Goal: Transaction & Acquisition: Purchase product/service

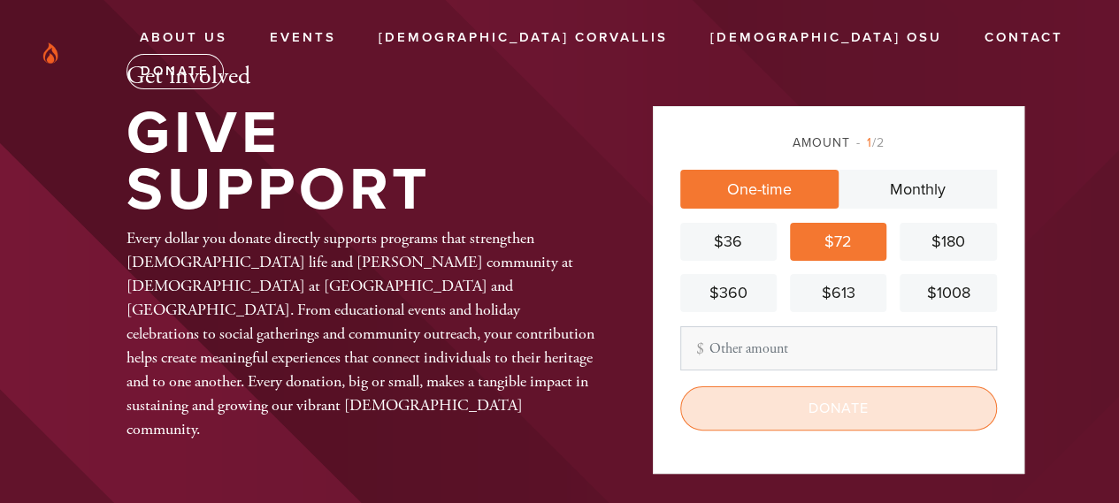
click at [829, 429] on input "Donate" at bounding box center [838, 409] width 317 height 44
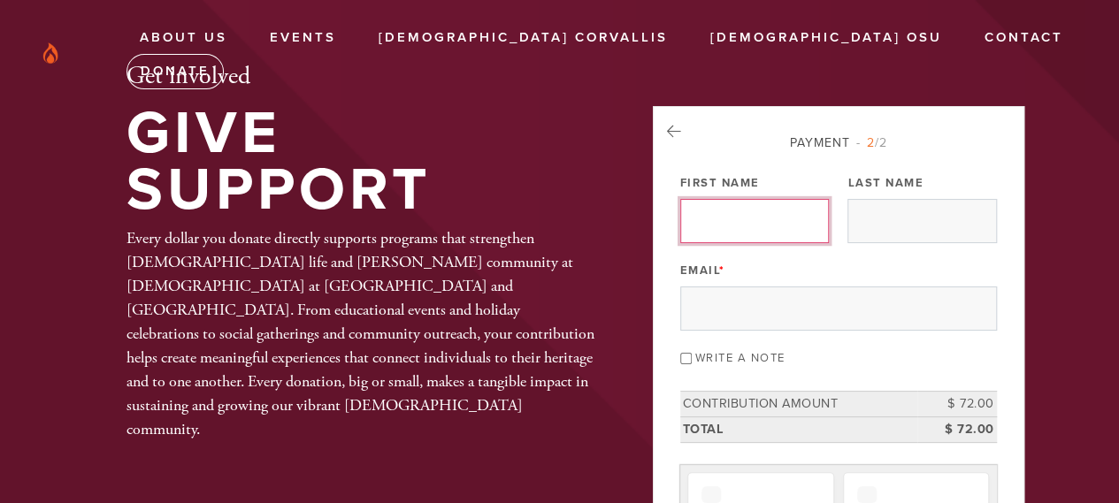
click at [773, 219] on input "First Name" at bounding box center [754, 221] width 149 height 44
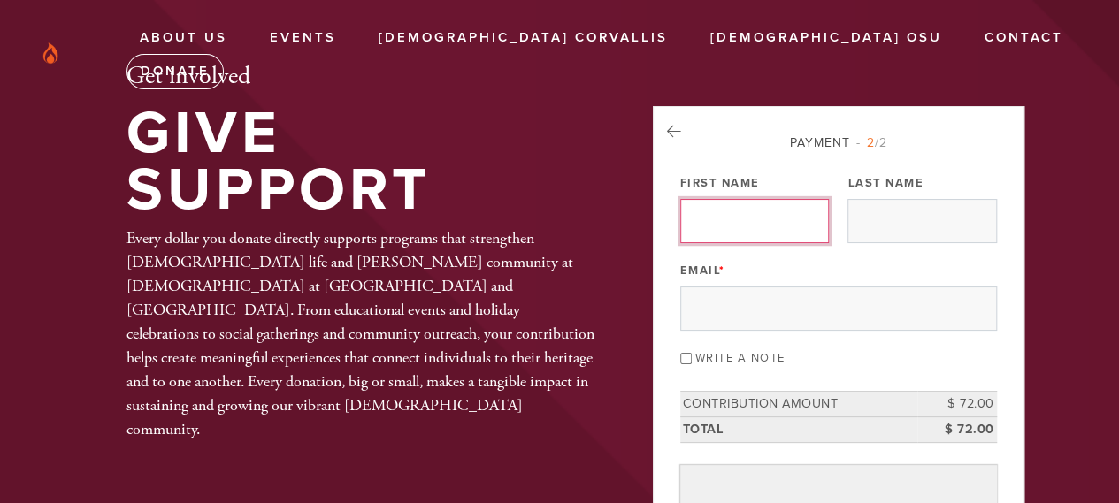
click at [743, 229] on input "First Name" at bounding box center [754, 221] width 149 height 44
type input "aaron"
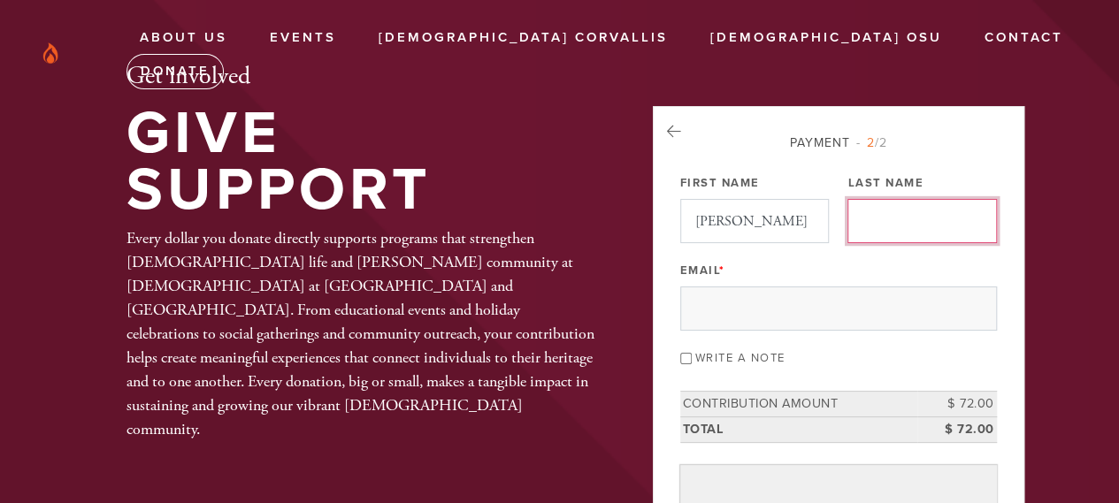
type input "levi"
type input "[EMAIL_ADDRESS][DOMAIN_NAME]"
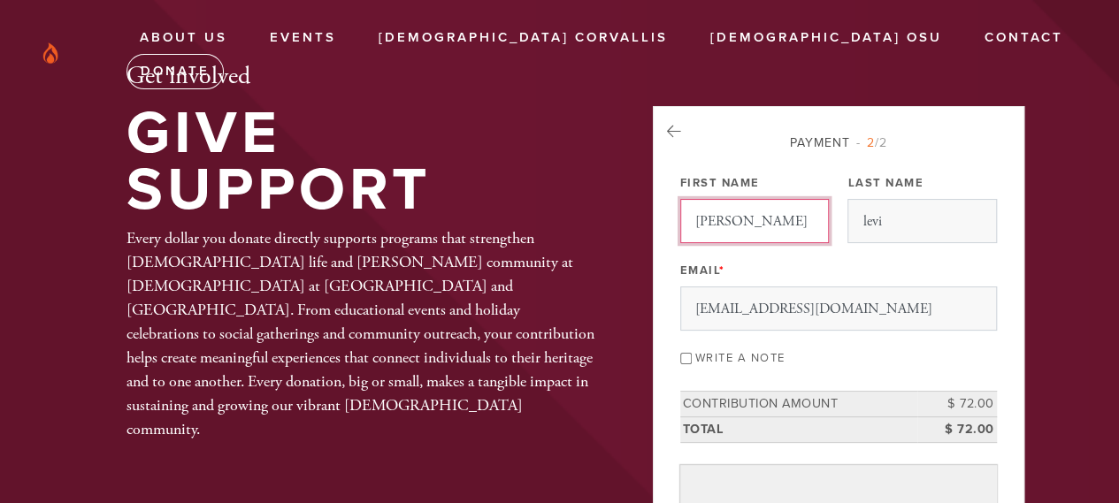
click at [694, 227] on input "aaron" at bounding box center [754, 221] width 149 height 44
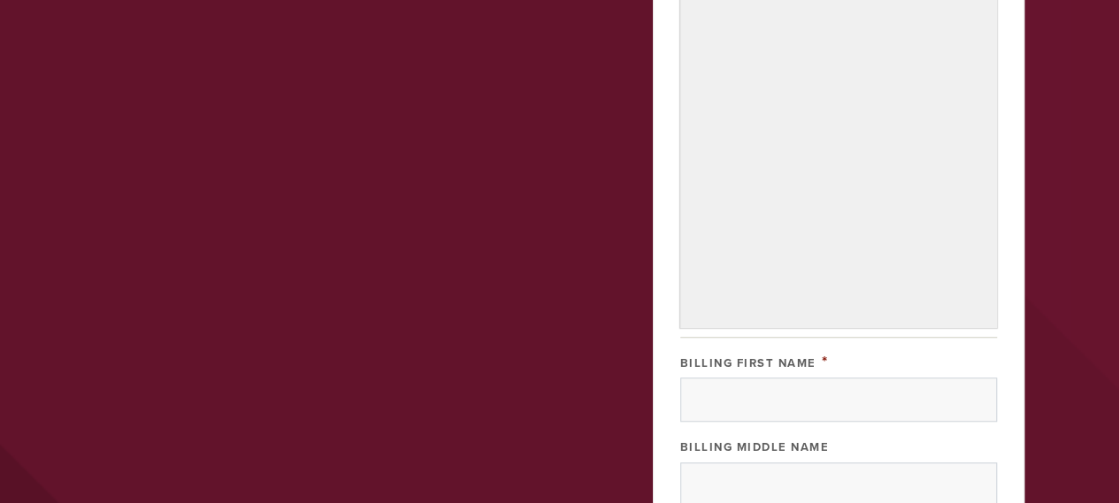
scroll to position [531, 0]
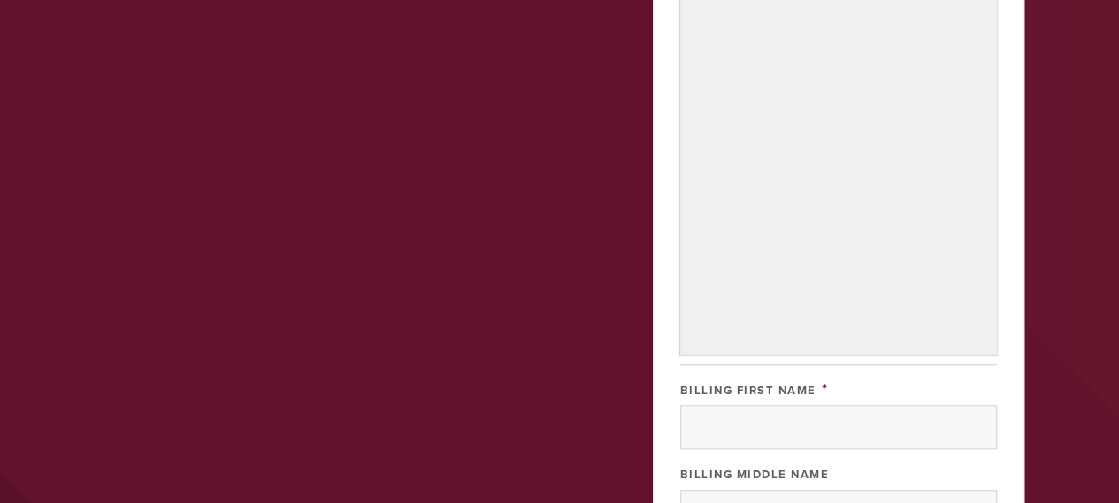
type input "Aaron"
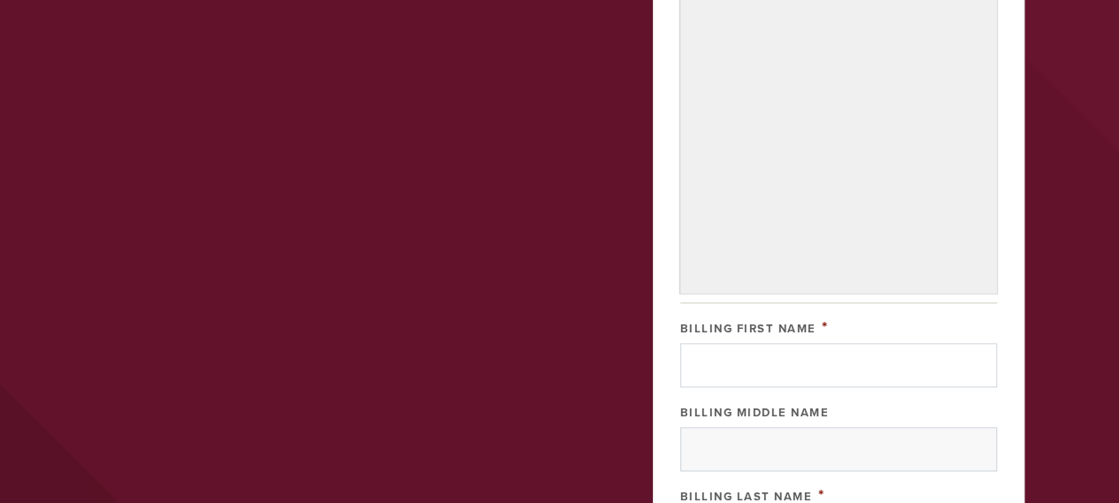
scroll to position [895, 0]
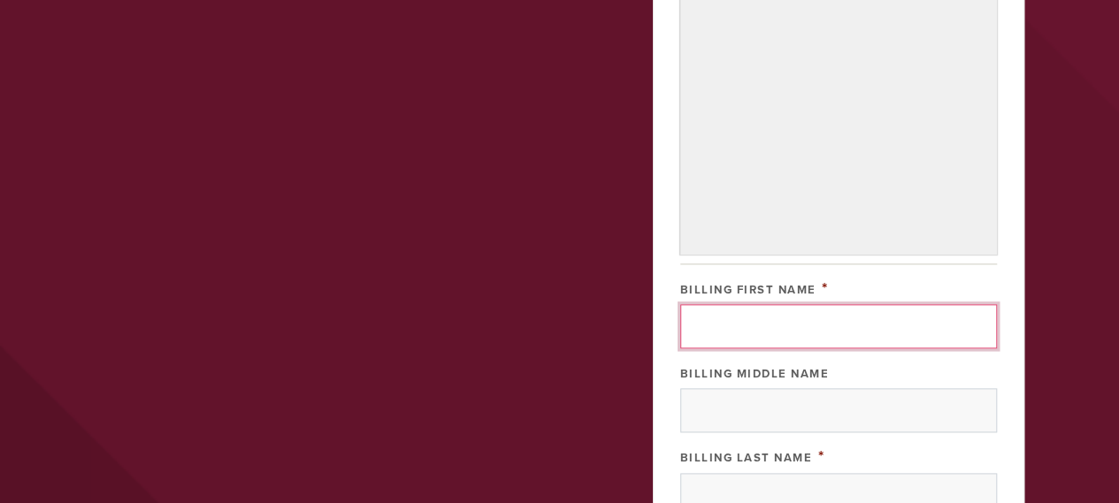
click at [736, 349] on input "Billing First Name" at bounding box center [838, 326] width 317 height 44
type input "aaron"
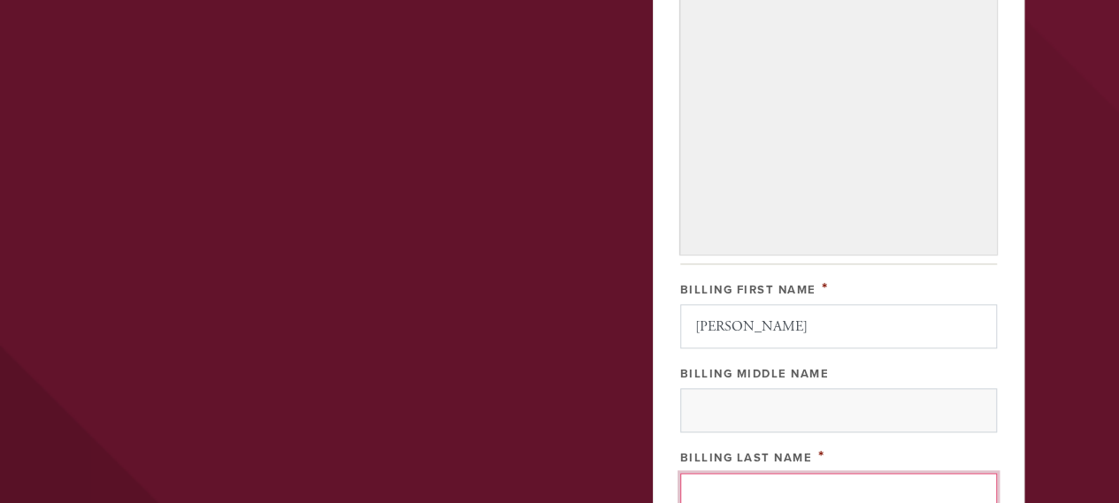
type input "levi"
type input "141 Cliff Valley Drive"
type input "Las Vegas"
type input "[GEOGRAPHIC_DATA]"
type input "89148"
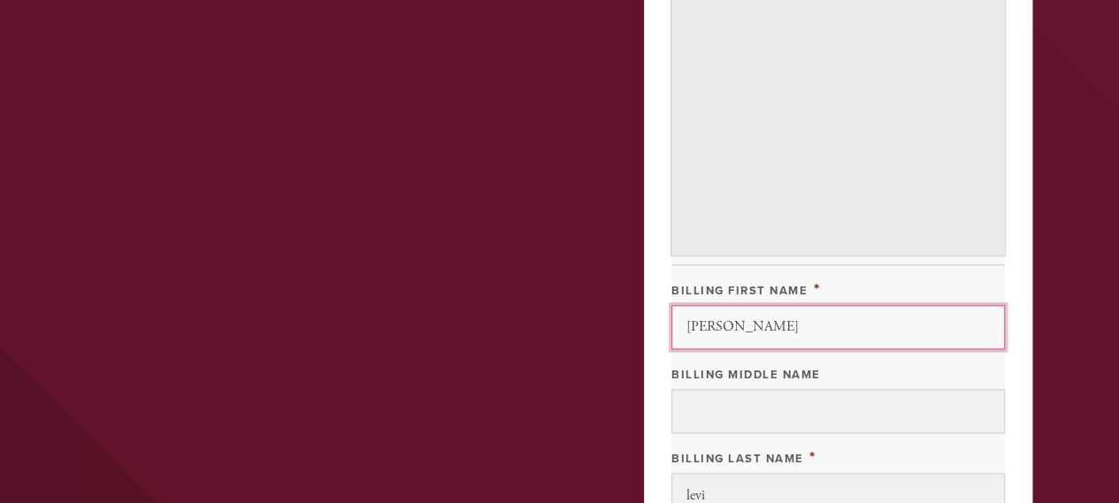
scroll to position [1426, 0]
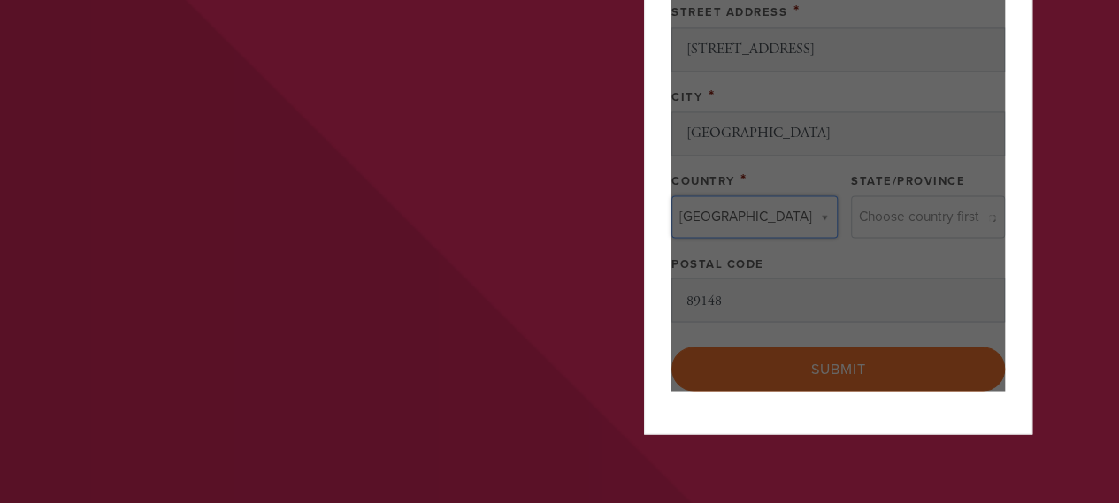
type input "United States"
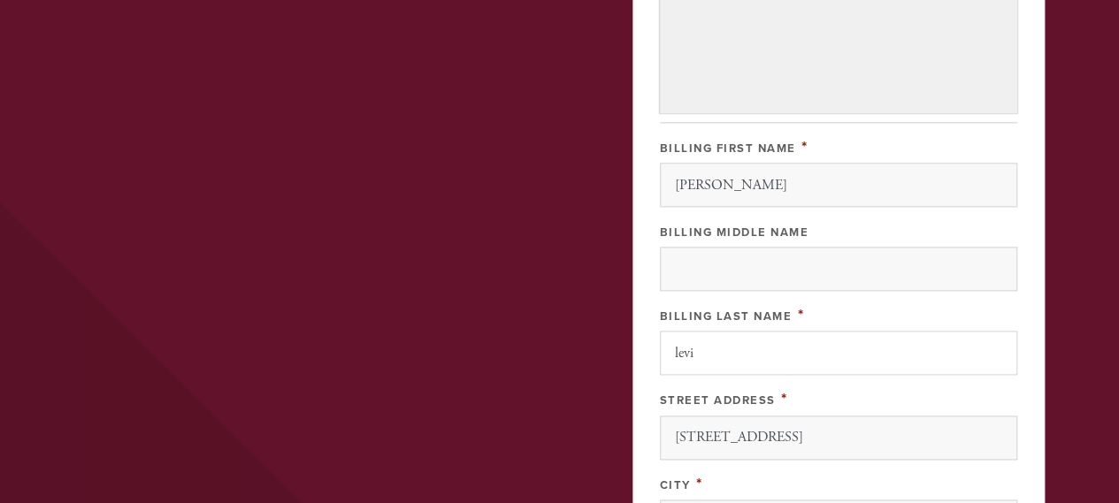
scroll to position [984, 0]
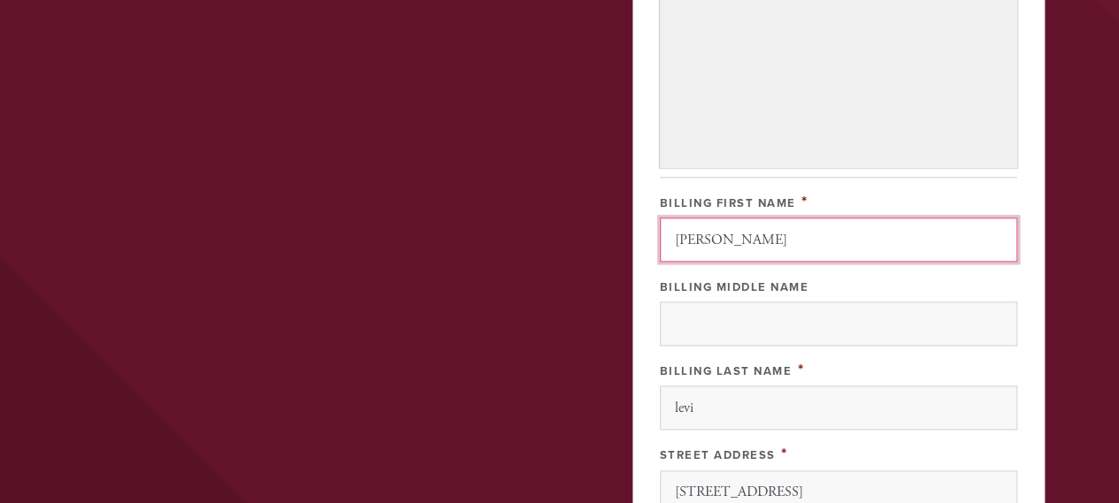
click at [699, 262] on input "aaron" at bounding box center [838, 240] width 357 height 44
type input "Aaron"
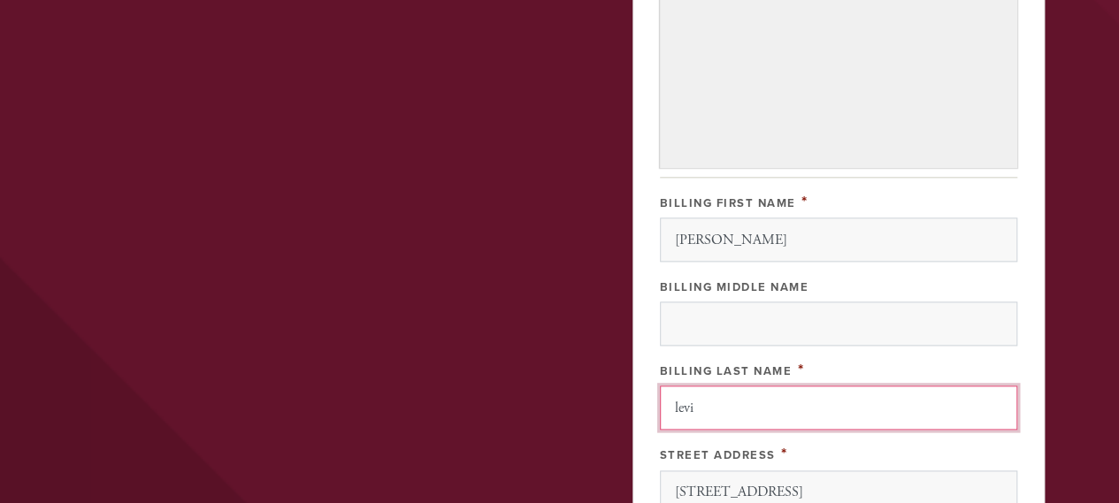
click at [695, 430] on input "levi" at bounding box center [838, 408] width 357 height 44
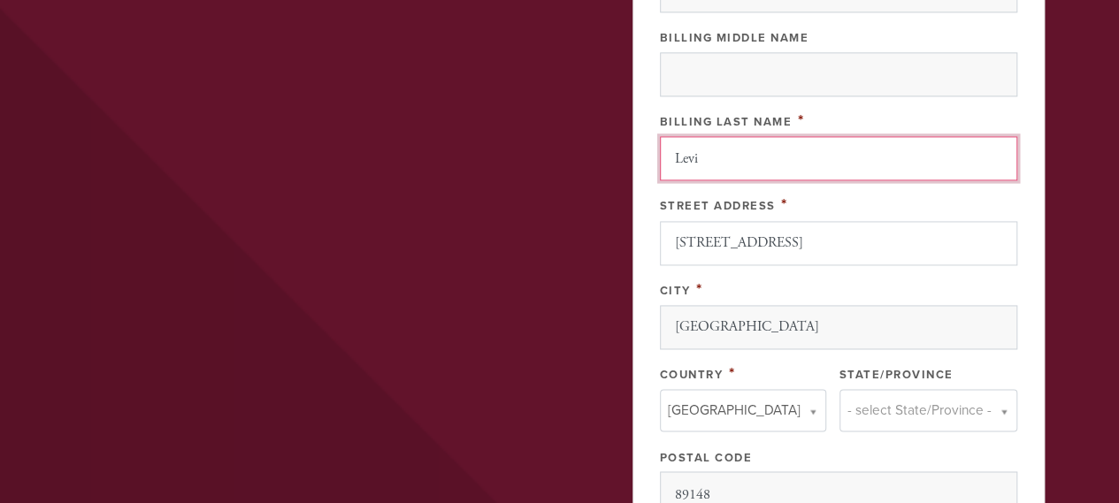
scroll to position [1249, 0]
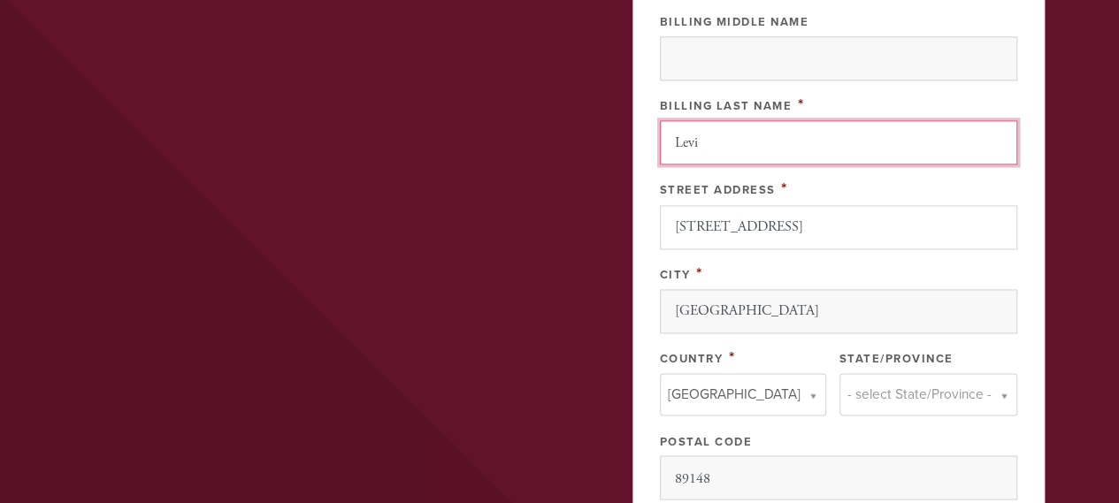
type input "Levi"
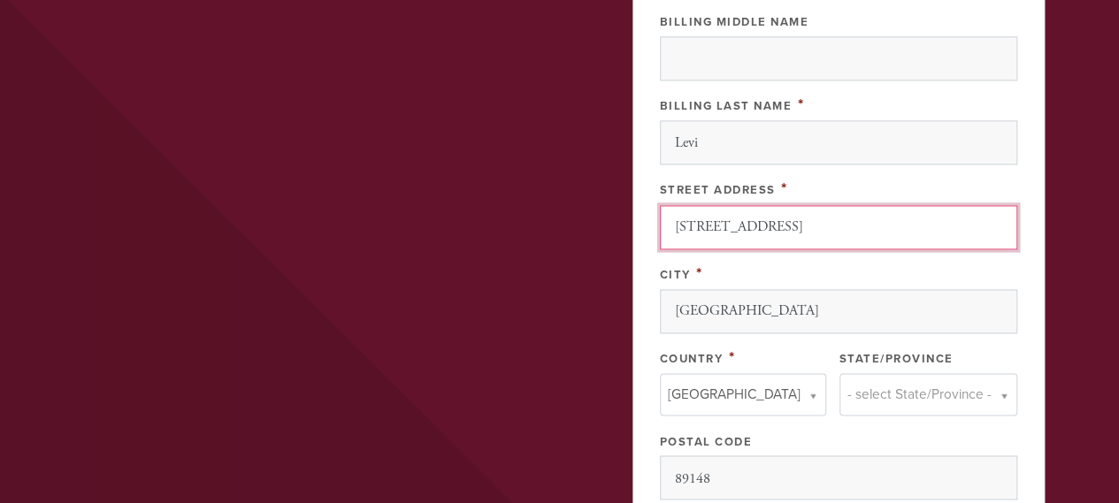
drag, startPoint x: 698, startPoint y: 287, endPoint x: 871, endPoint y: 284, distance: 172.5
click at [868, 249] on input "141 Cliff Valley Drive" at bounding box center [838, 227] width 357 height 44
type input "1649 SW 49th St"
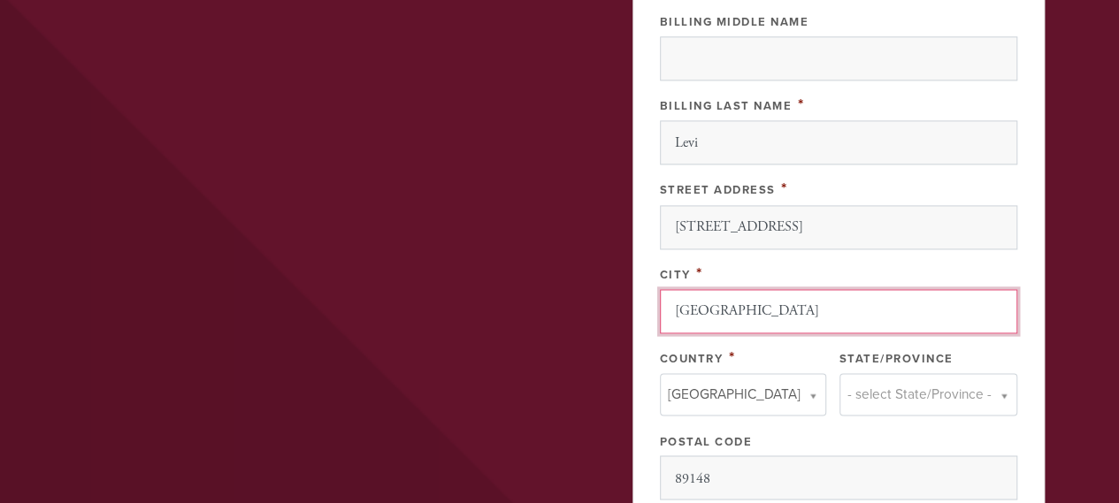
click at [760, 334] on input "Las Vegas" at bounding box center [838, 311] width 357 height 44
type input "Corvallis"
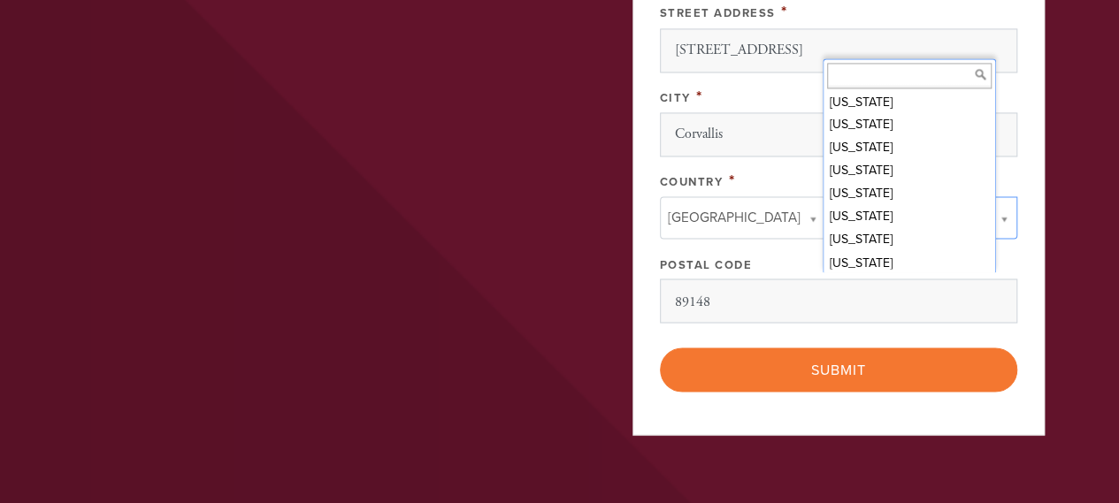
scroll to position [891, 0]
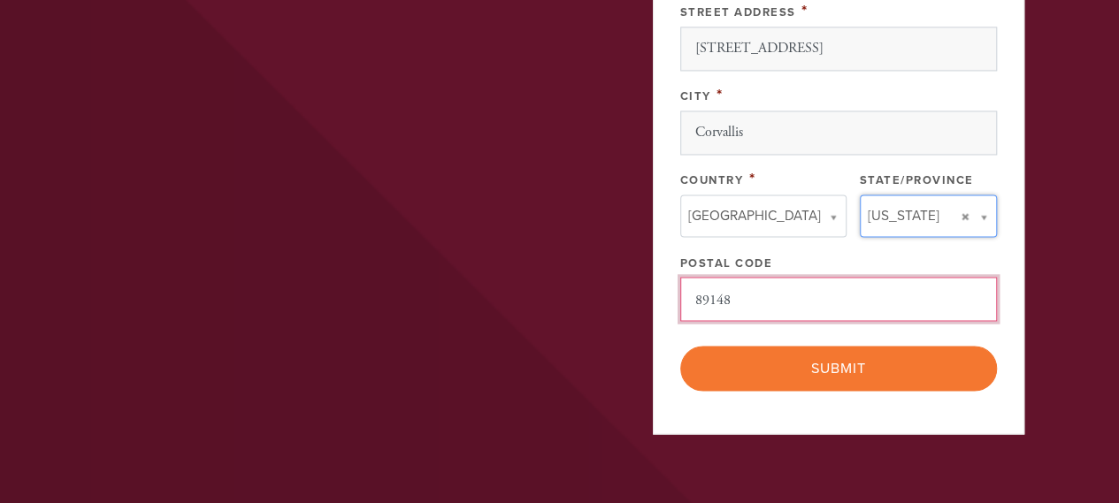
click at [826, 321] on input "89148" at bounding box center [838, 299] width 317 height 44
type input "97333"
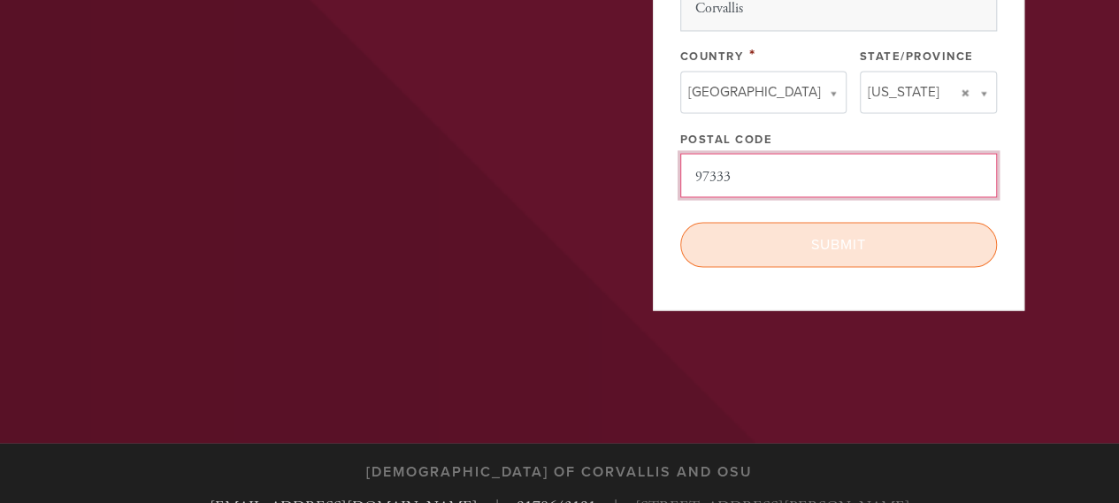
scroll to position [1603, 0]
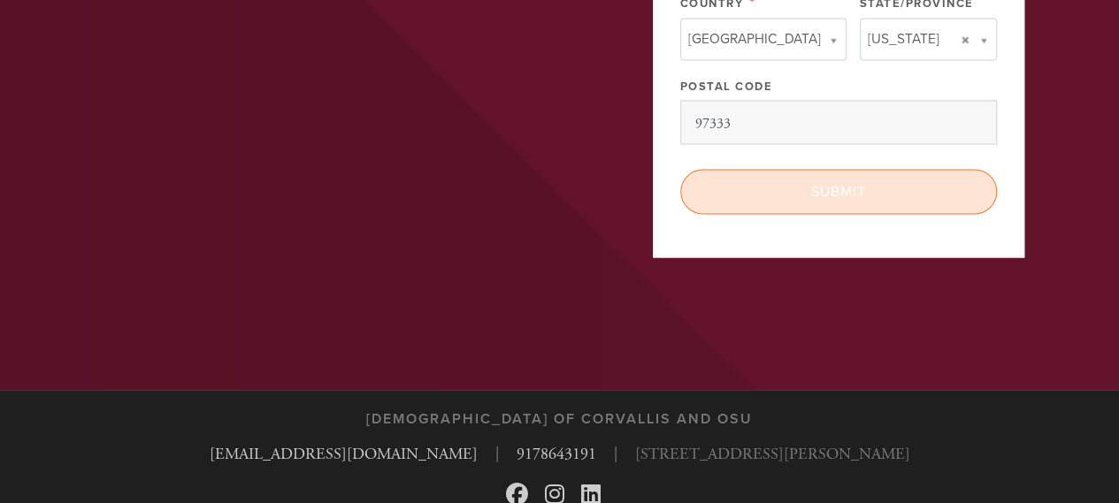
click at [836, 213] on input "Submit" at bounding box center [838, 191] width 317 height 44
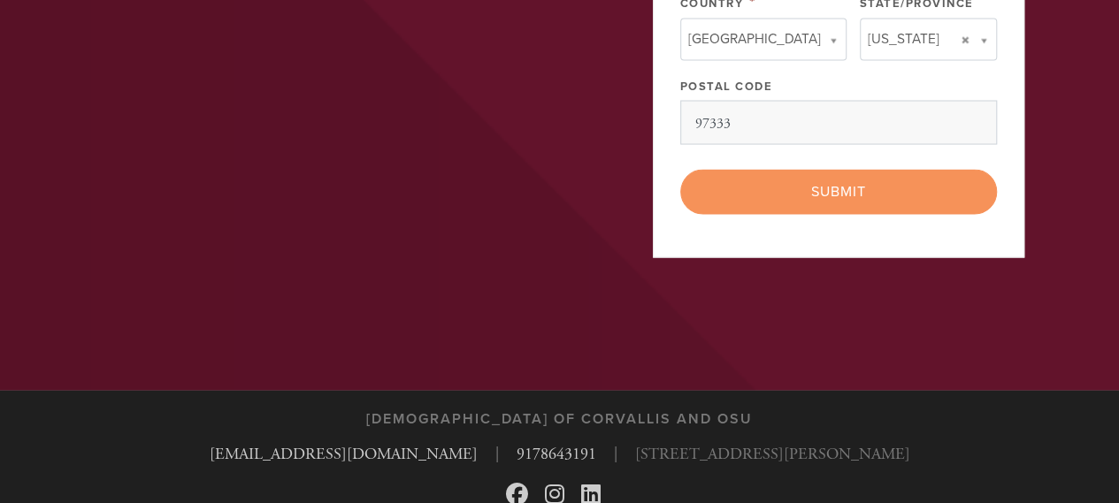
click at [848, 213] on div "< Previous Page Submit" at bounding box center [838, 191] width 317 height 44
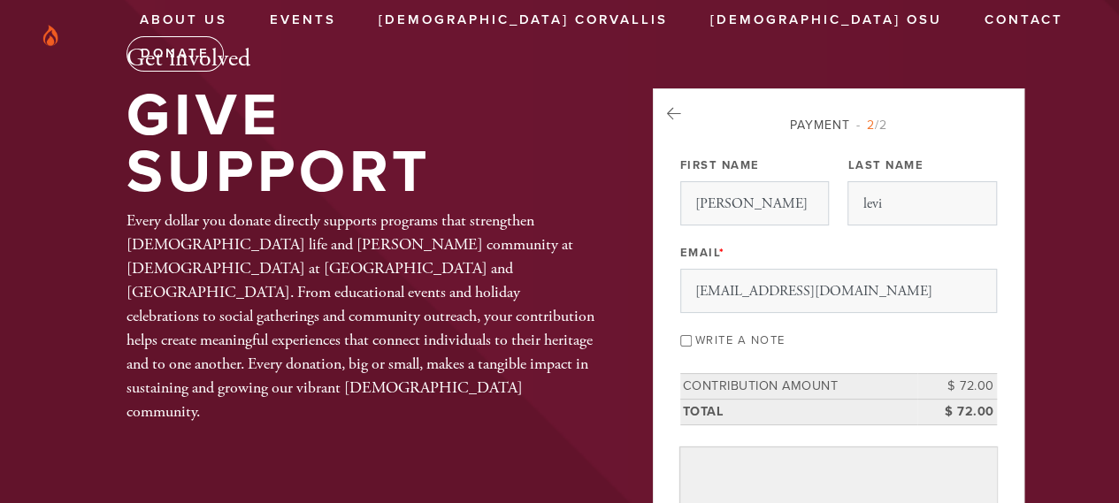
scroll to position [11, 0]
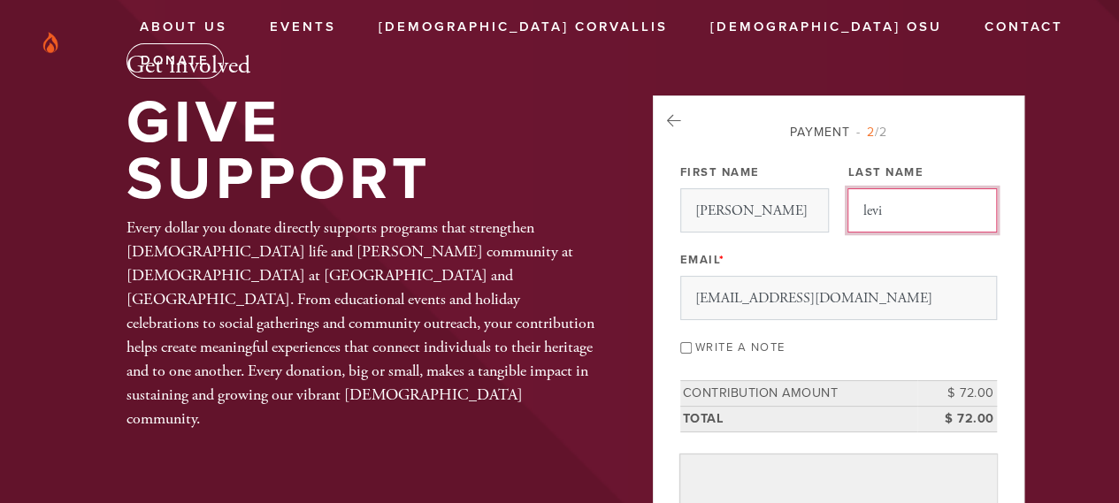
click at [861, 210] on input "levi" at bounding box center [922, 210] width 149 height 44
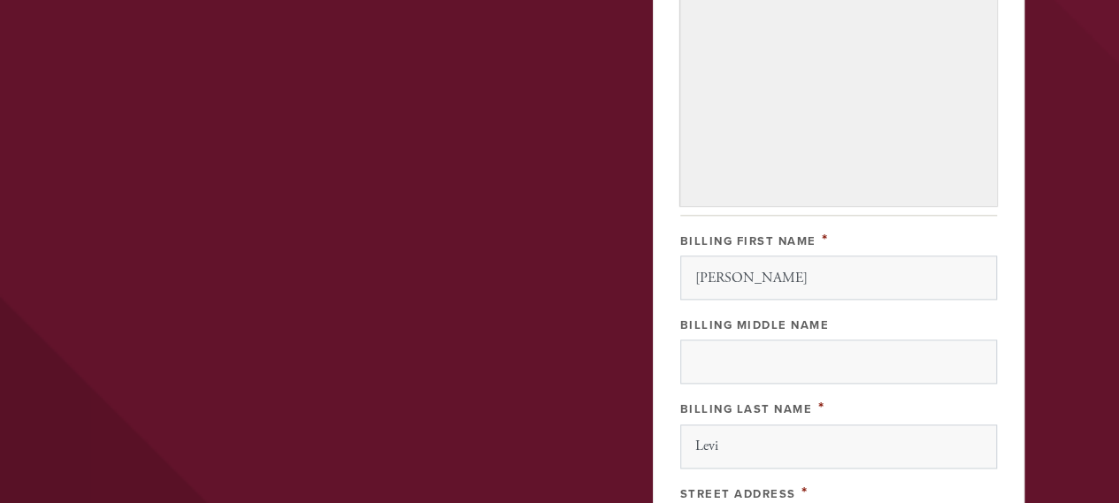
scroll to position [984, 0]
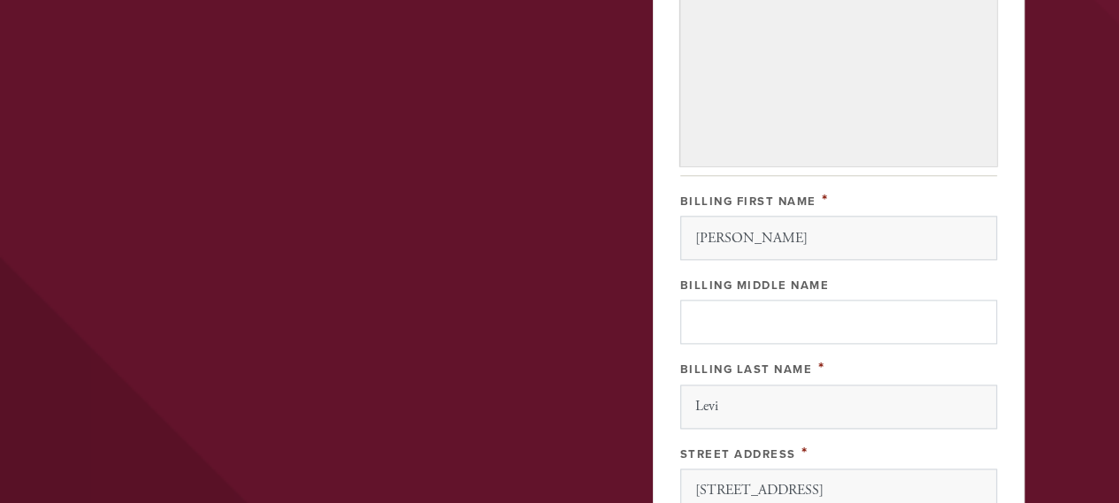
type input "Levi"
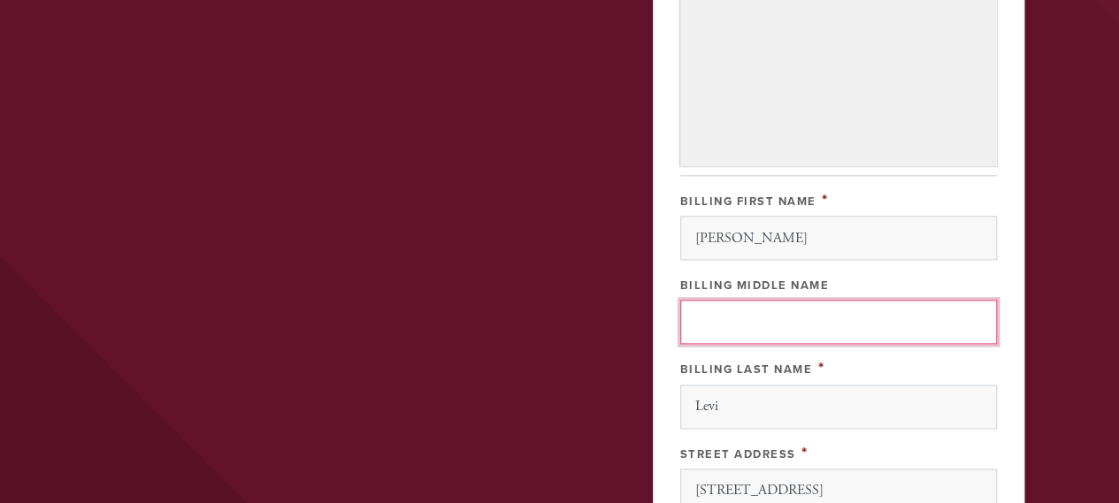
click at [763, 344] on input "Billing Middle Name" at bounding box center [838, 322] width 317 height 44
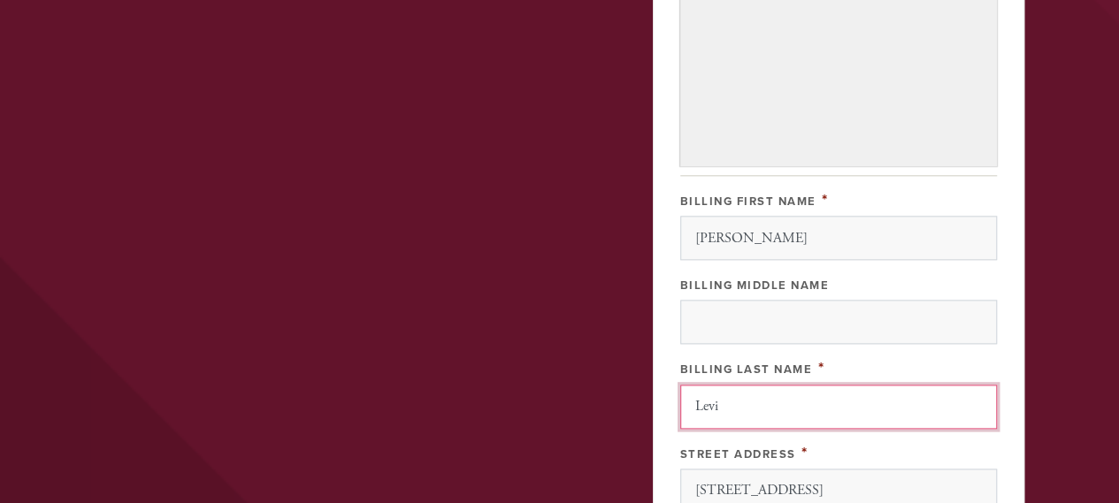
click at [798, 429] on input "Levi" at bounding box center [838, 407] width 317 height 44
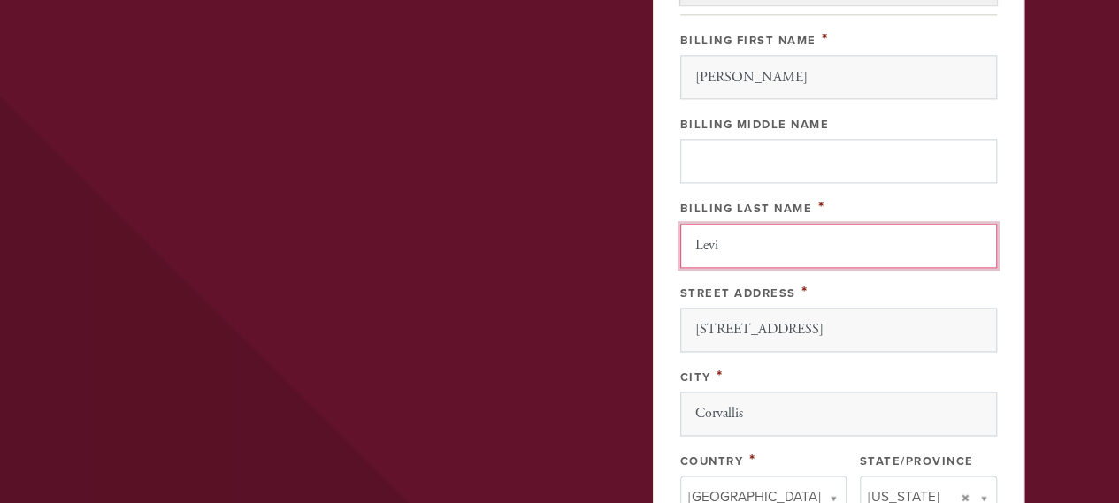
scroll to position [1249, 0]
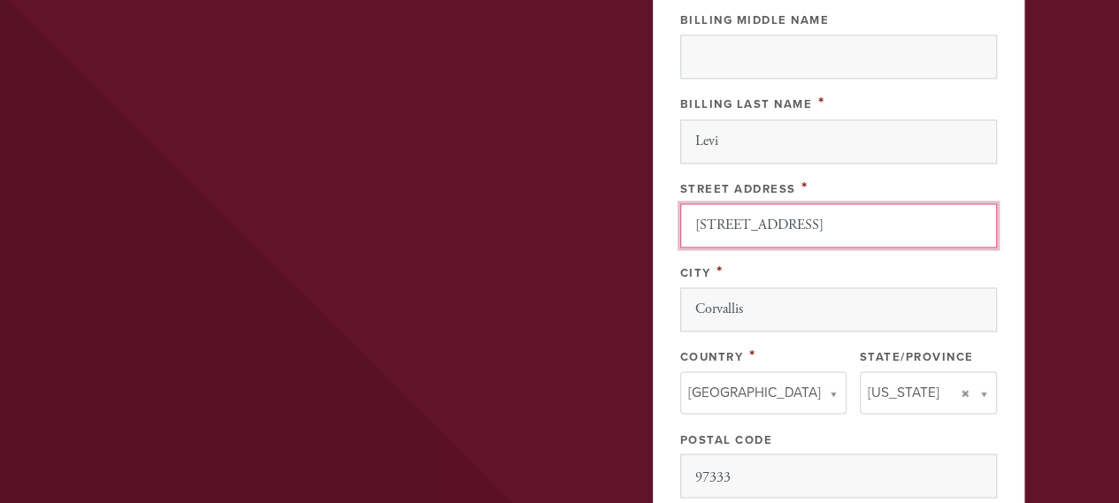
click at [829, 248] on input "1649 SW 49th St" at bounding box center [838, 225] width 317 height 44
click at [814, 248] on input "1649 SW 49th St apt 108" at bounding box center [838, 225] width 317 height 44
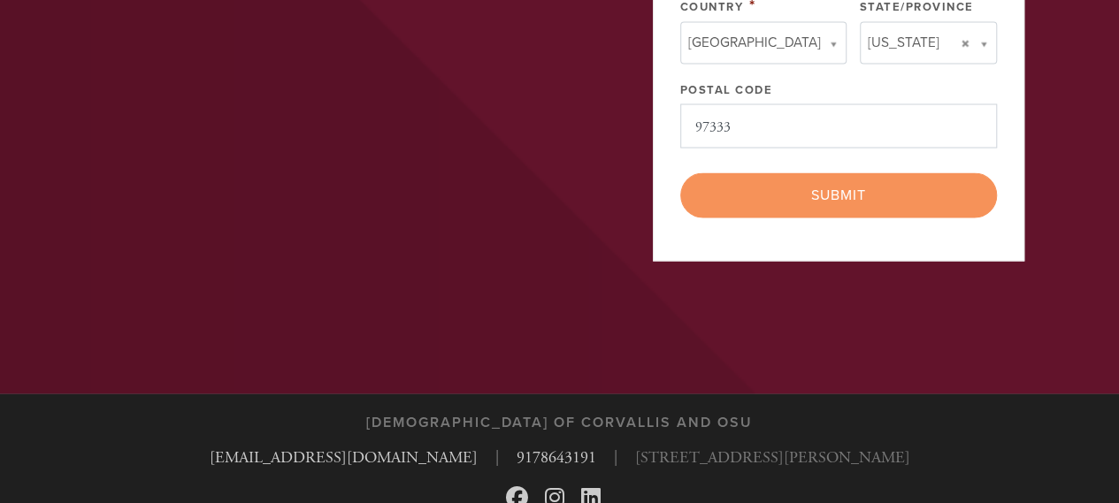
scroll to position [1603, 0]
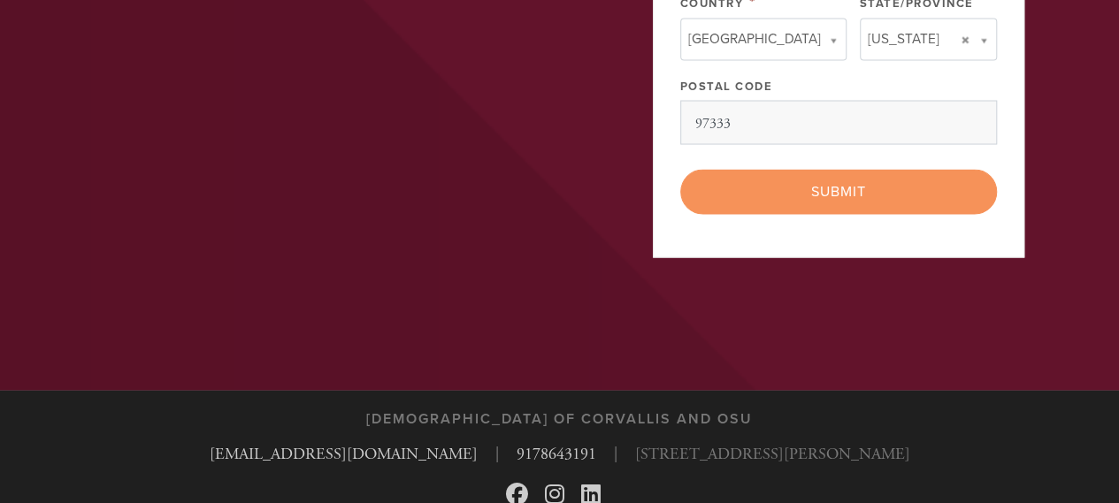
type input "1649 SW 49th Street, apt 108"
click at [835, 213] on div "< Previous Page Submit" at bounding box center [838, 191] width 317 height 44
click at [837, 213] on div "< Previous Page Submit" at bounding box center [838, 191] width 317 height 44
click at [836, 213] on div "< Previous Page Submit" at bounding box center [838, 191] width 317 height 44
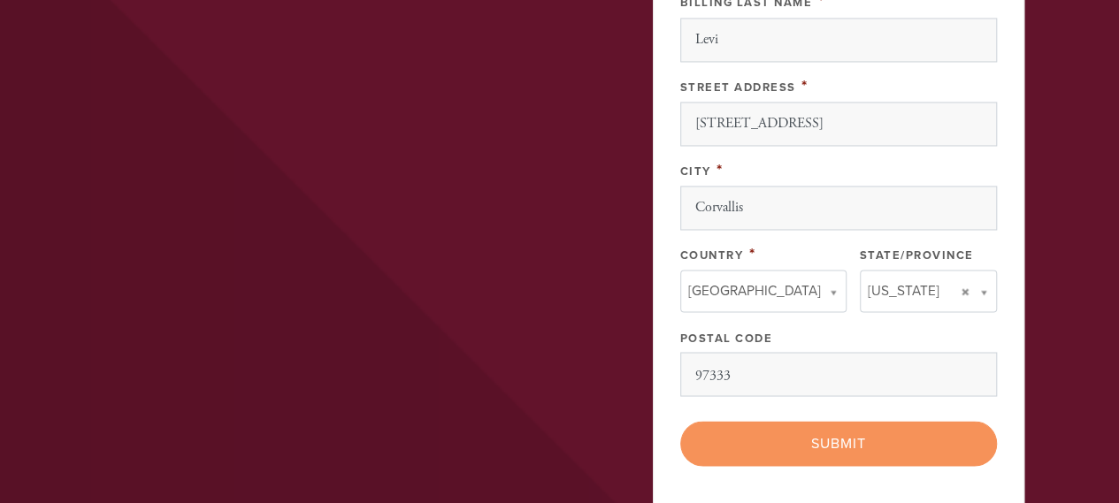
scroll to position [1504, 0]
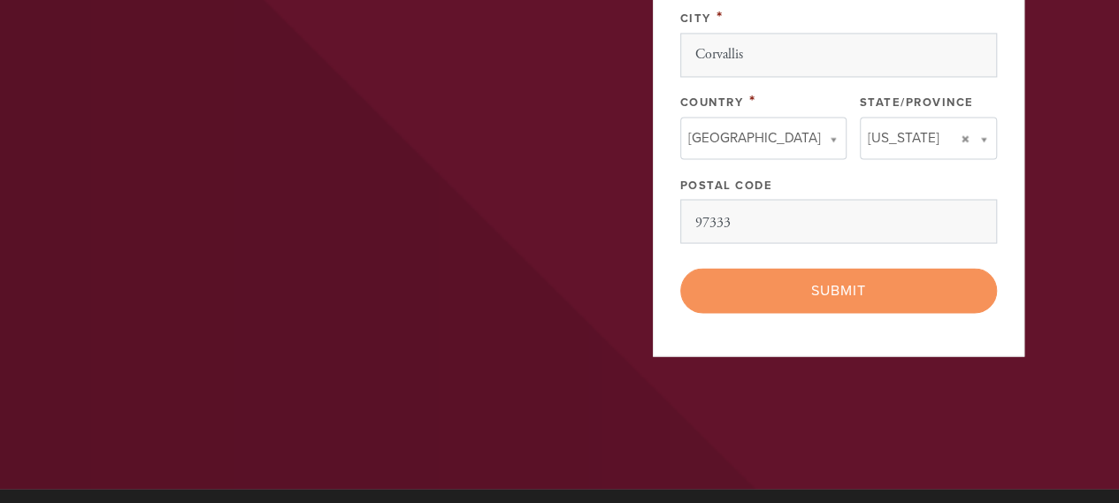
click at [860, 312] on div "< Previous Page Submit" at bounding box center [838, 290] width 317 height 44
click at [840, 312] on div "< Previous Page Submit" at bounding box center [838, 290] width 317 height 44
click at [835, 312] on div "< Previous Page Submit" at bounding box center [838, 290] width 317 height 44
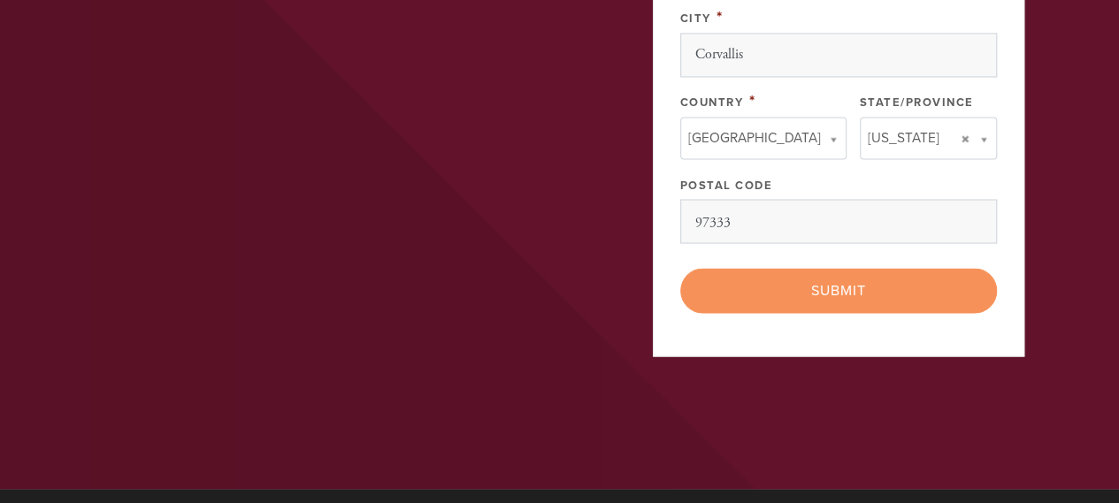
click at [835, 312] on div "< Previous Page Submit" at bounding box center [838, 290] width 317 height 44
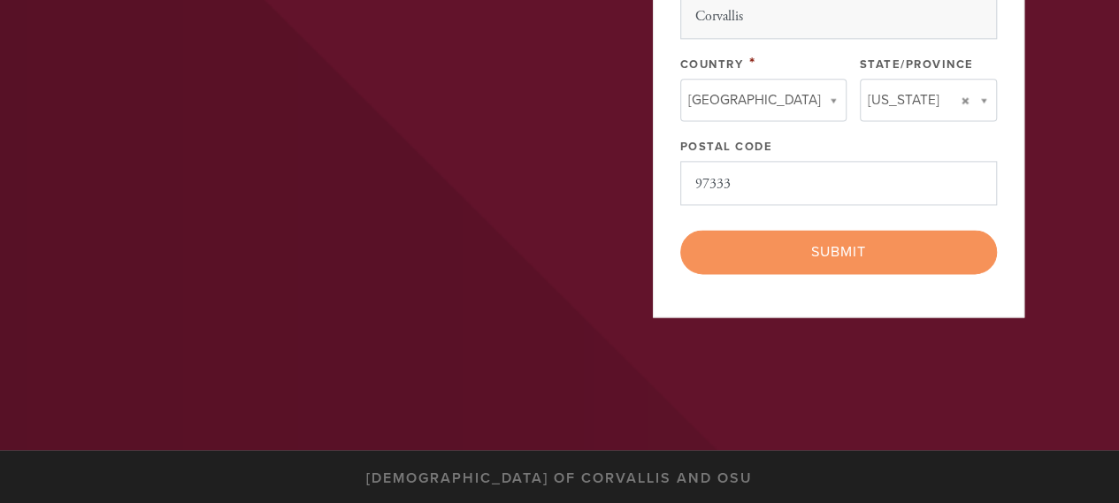
scroll to position [1239, 0]
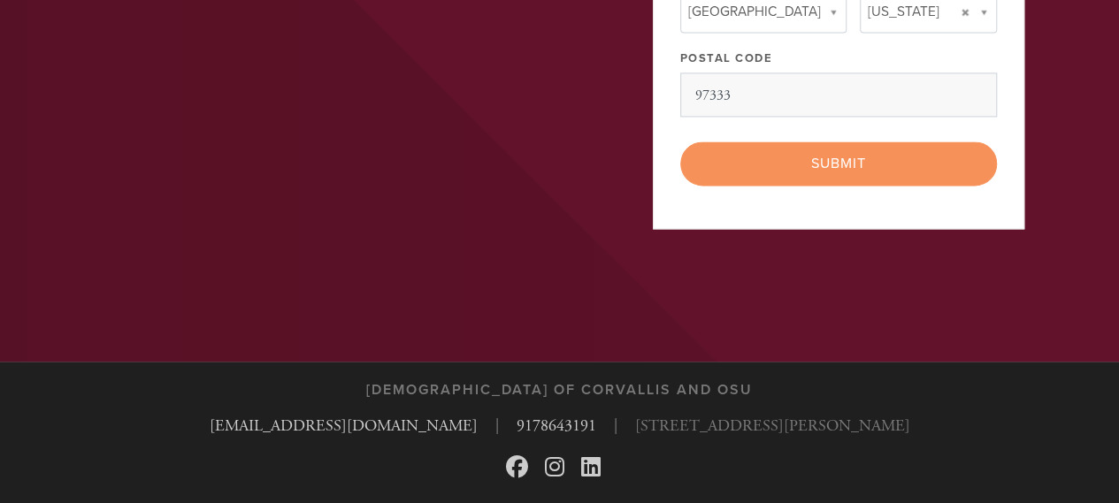
click at [839, 186] on div "< Previous Page Submit" at bounding box center [838, 164] width 317 height 44
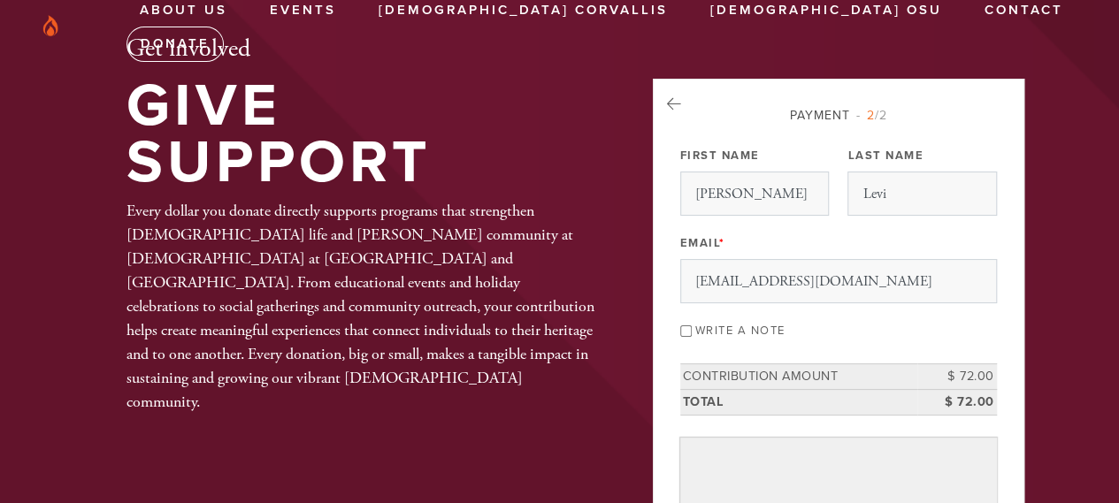
scroll to position [0, 0]
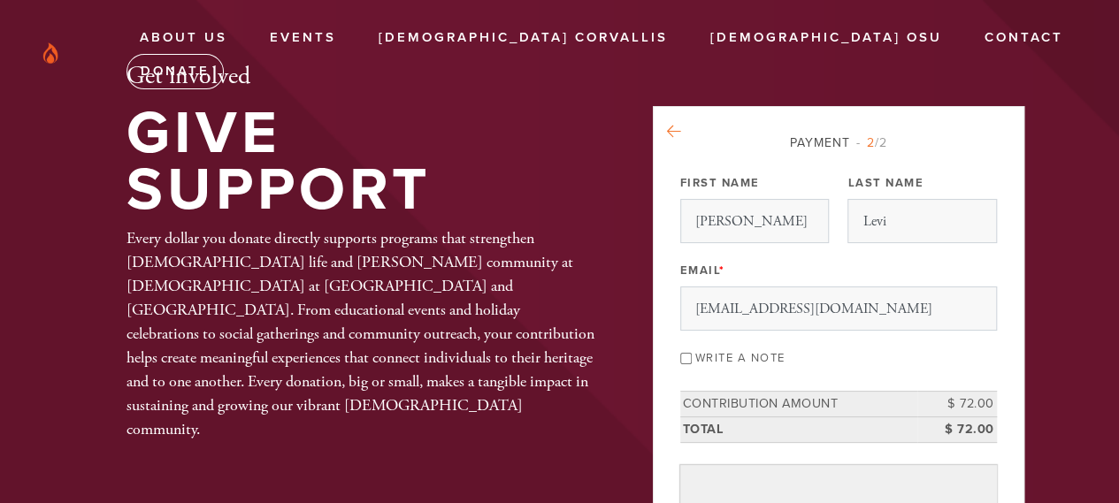
click at [673, 124] on icon at bounding box center [674, 132] width 14 height 16
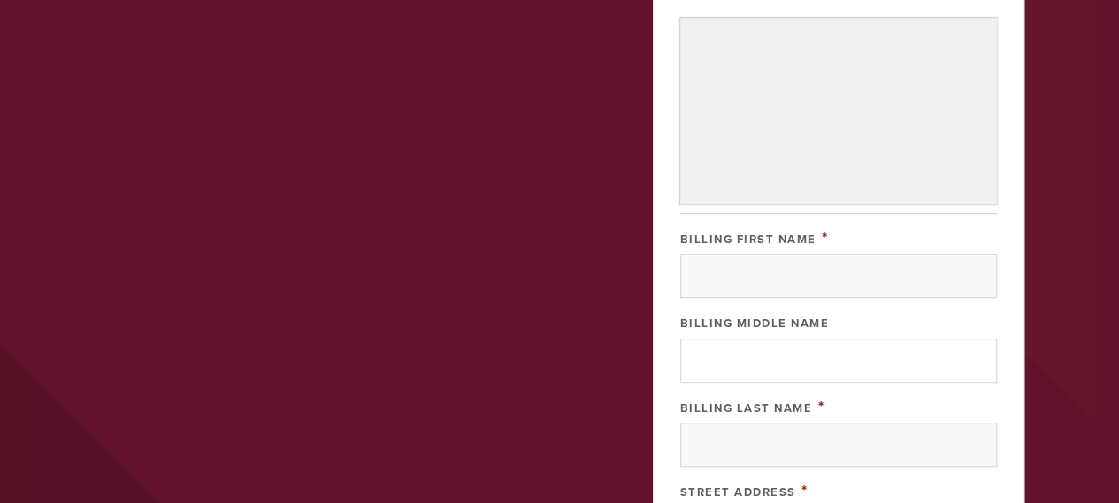
scroll to position [442, 0]
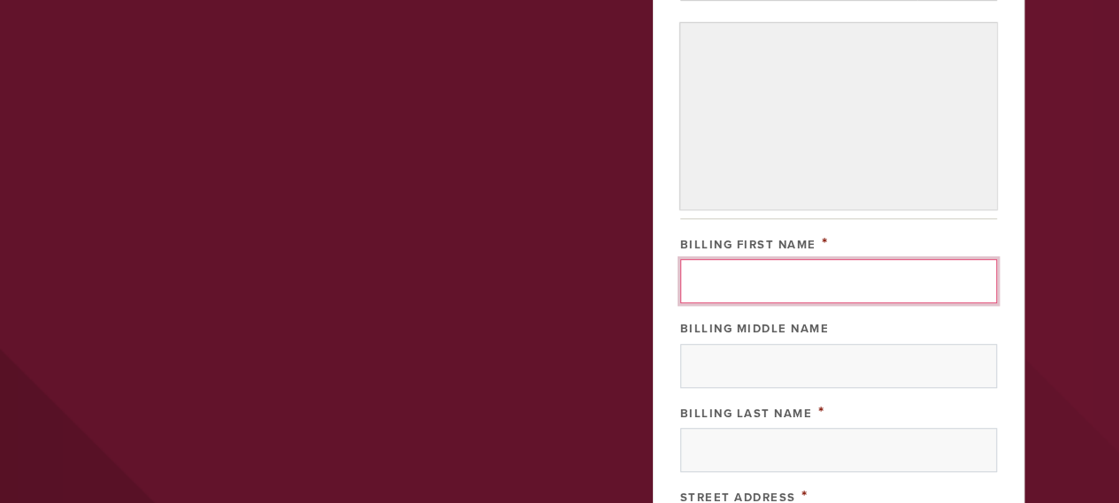
click at [722, 303] on input "Billing First Name" at bounding box center [838, 281] width 317 height 44
type input "Aaron"
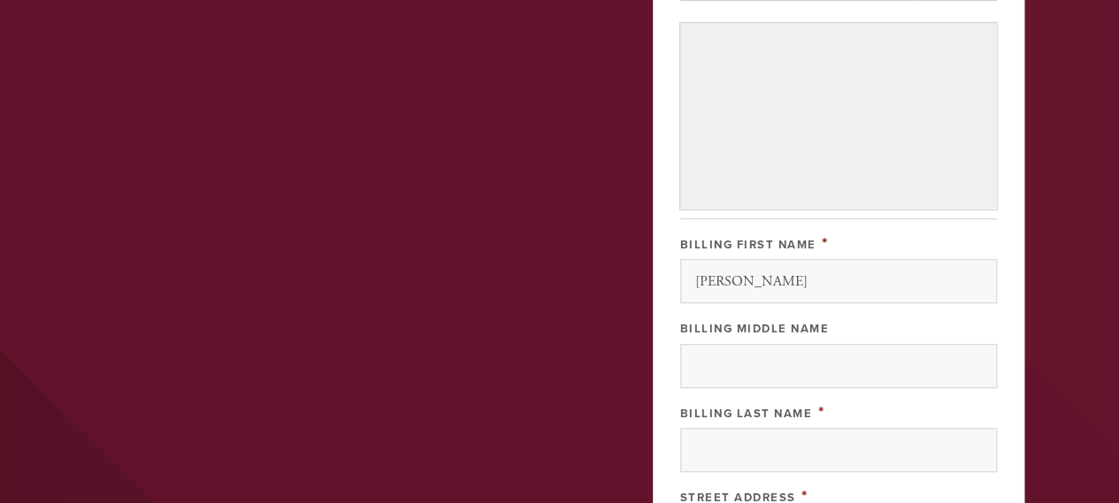
type input "Levi"
type input "1649 SW 49th Street, apt 108"
type input "Corvallis"
type input "[GEOGRAPHIC_DATA]"
type input "97333"
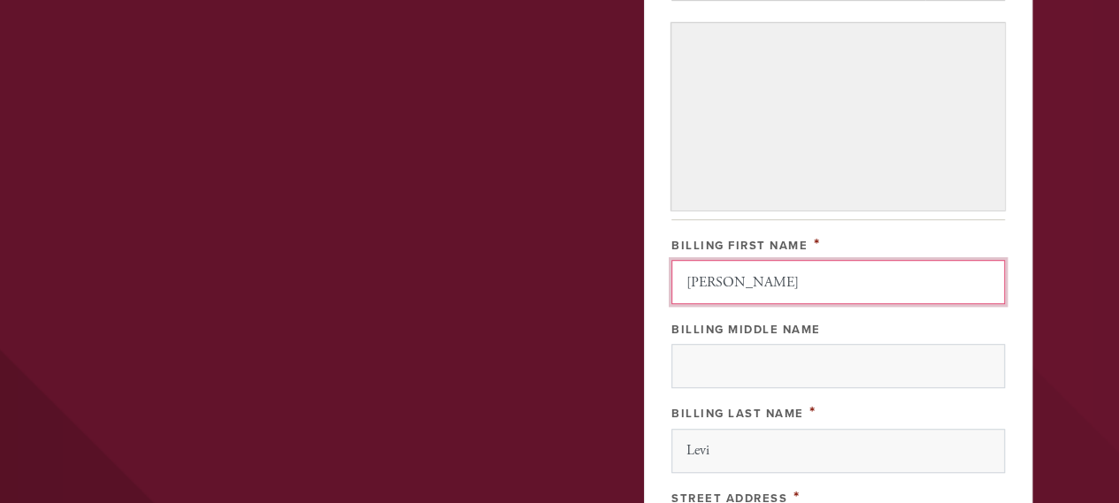
scroll to position [928, 0]
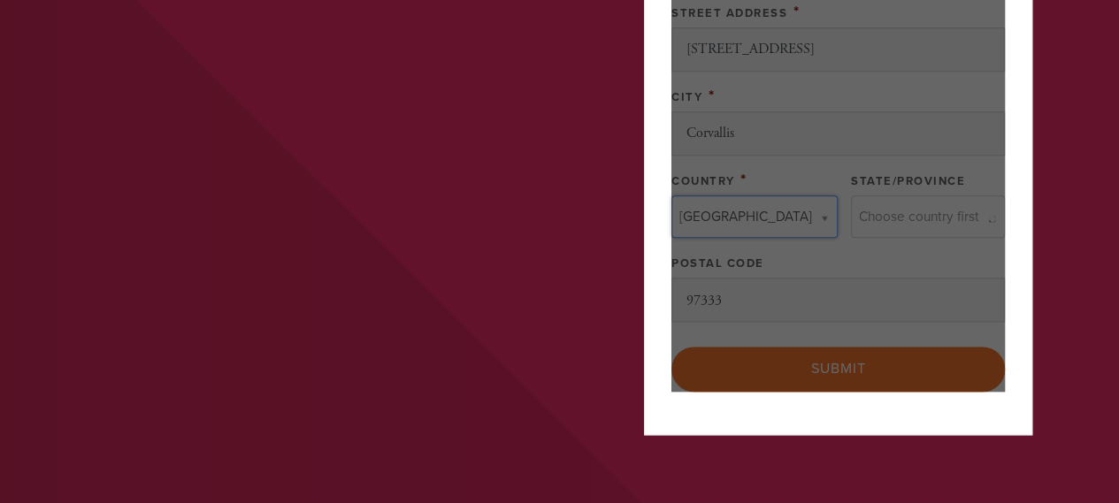
type input "United States"
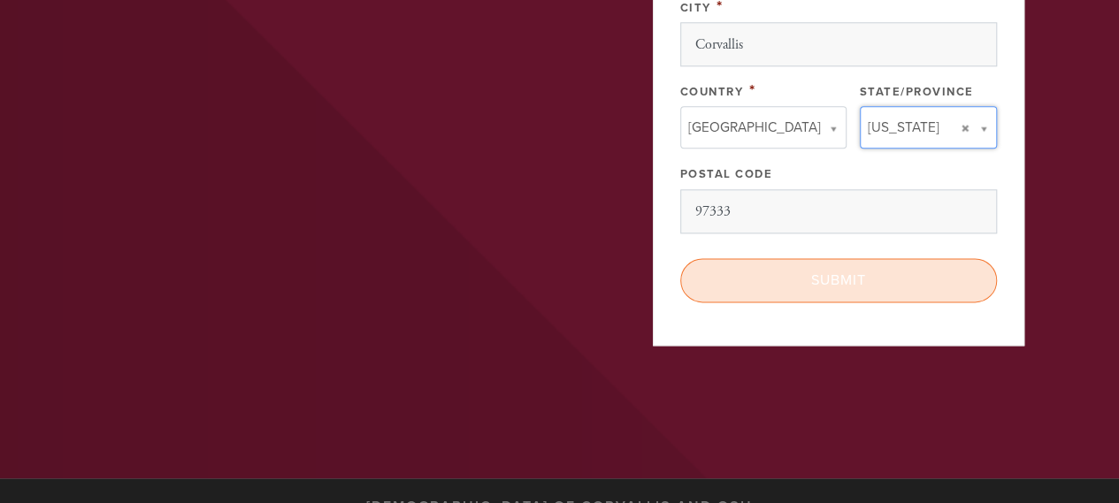
scroll to position [1105, 0]
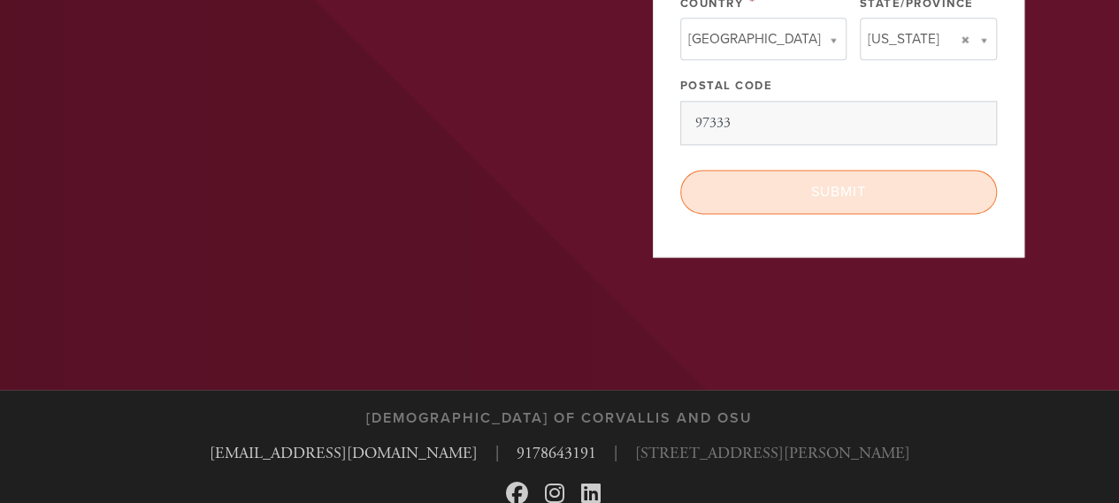
click at [835, 214] on input "Submit" at bounding box center [838, 192] width 317 height 44
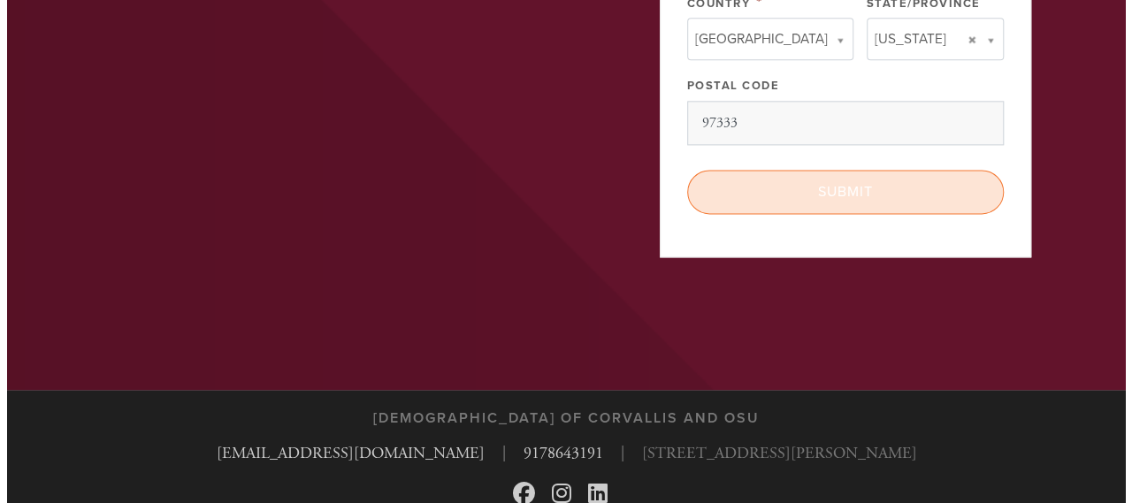
scroll to position [1162, 0]
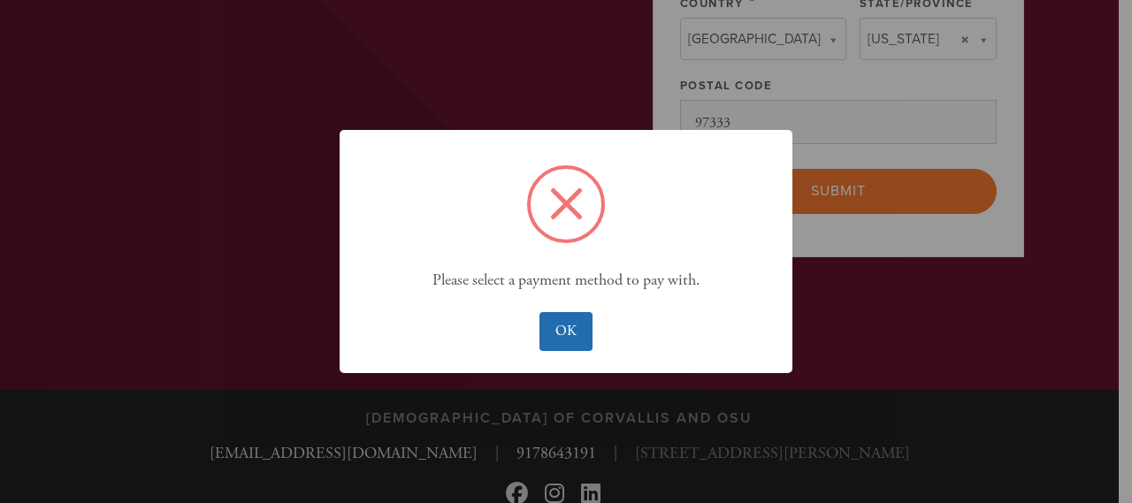
click at [563, 347] on button "OK" at bounding box center [566, 331] width 52 height 39
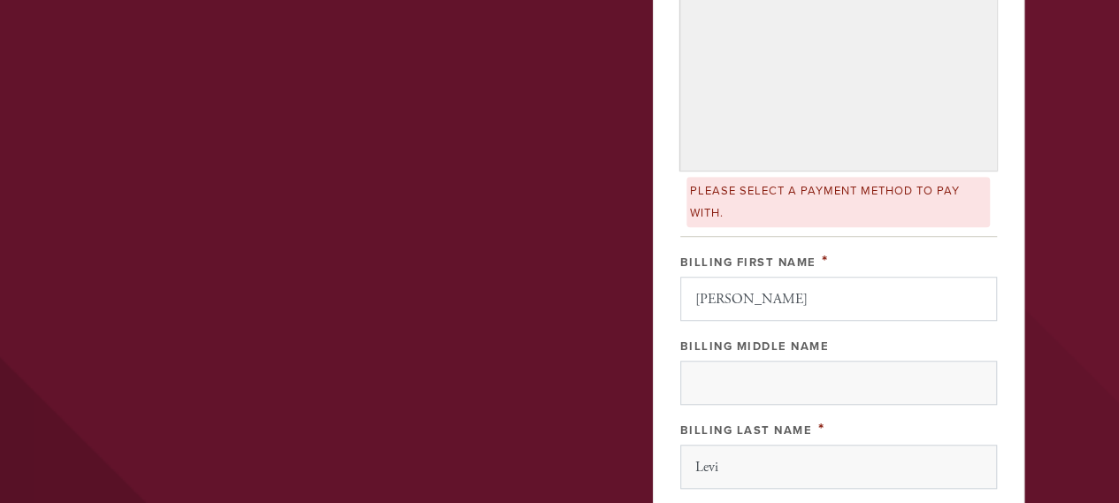
scroll to position [513, 0]
click at [779, 226] on div "Please select a payment method to pay with." at bounding box center [839, 200] width 304 height 50
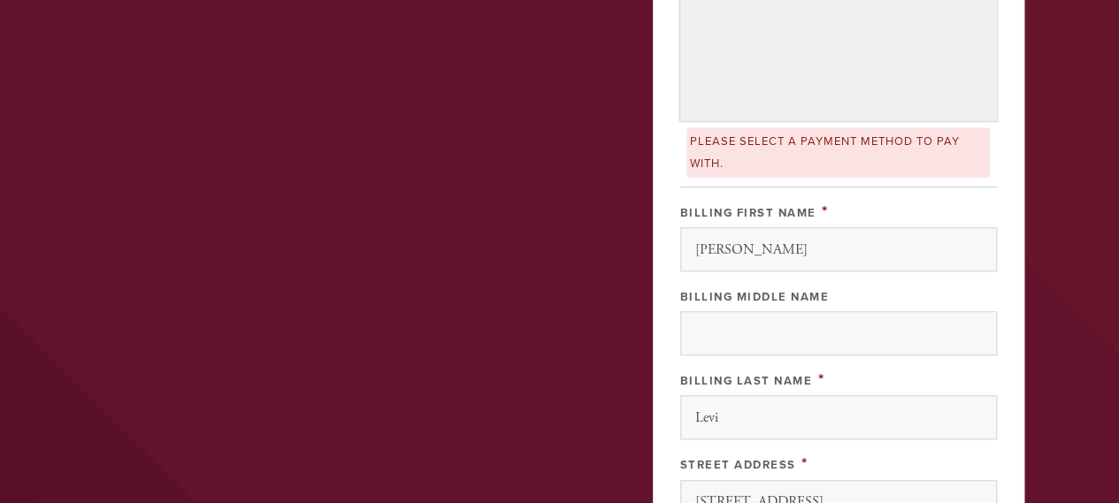
scroll to position [690, 0]
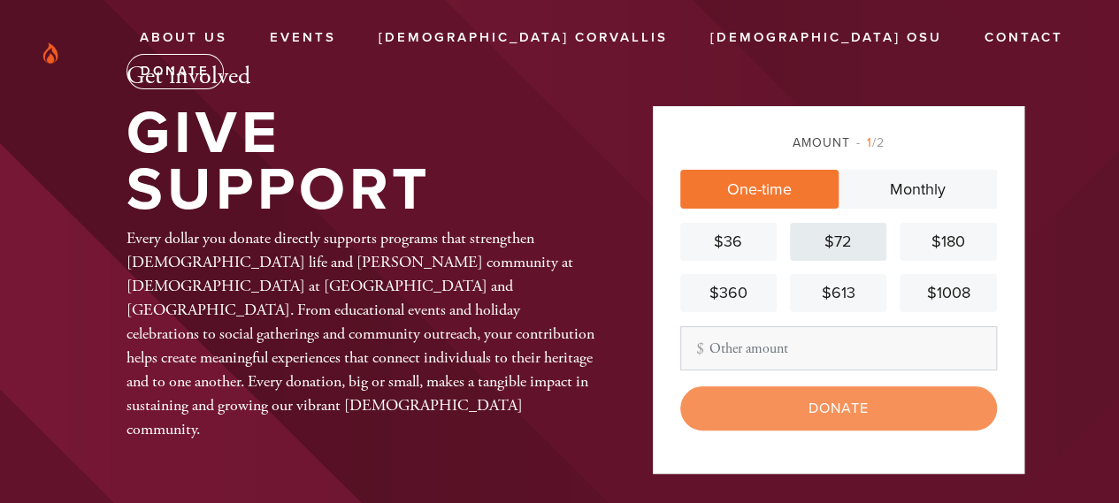
click at [824, 242] on div "$72" at bounding box center [838, 242] width 82 height 24
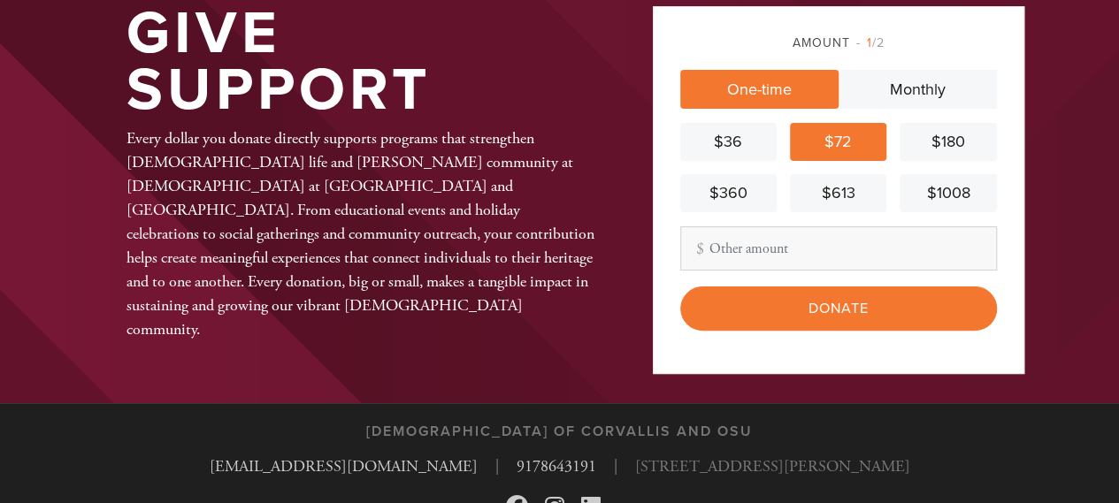
scroll to position [177, 0]
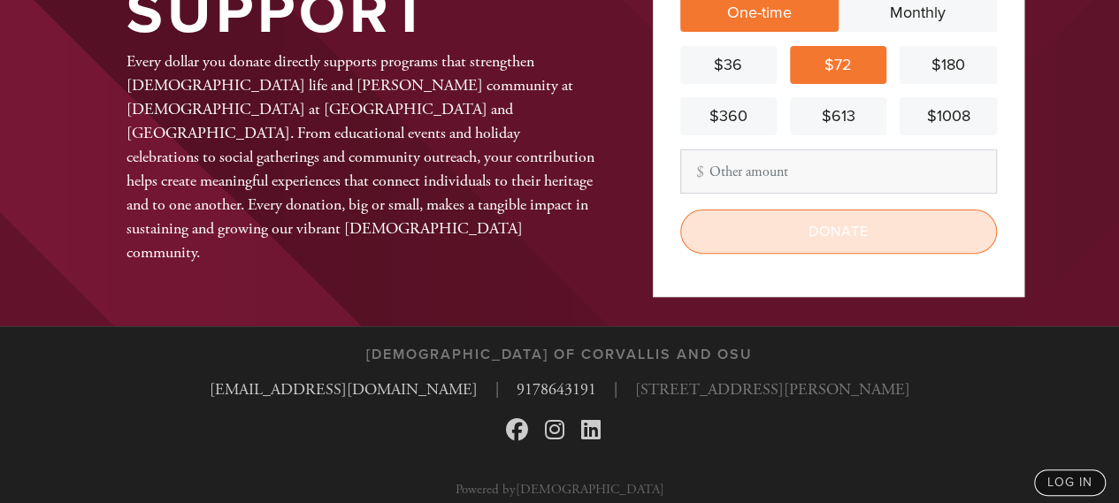
click at [840, 244] on input "Donate" at bounding box center [838, 232] width 317 height 44
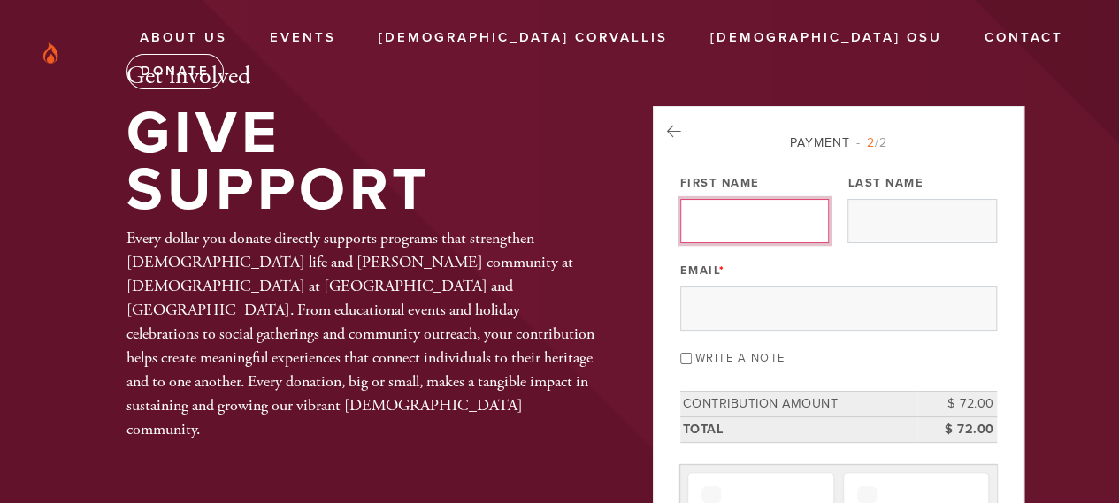
click at [805, 227] on input "First Name" at bounding box center [754, 221] width 149 height 44
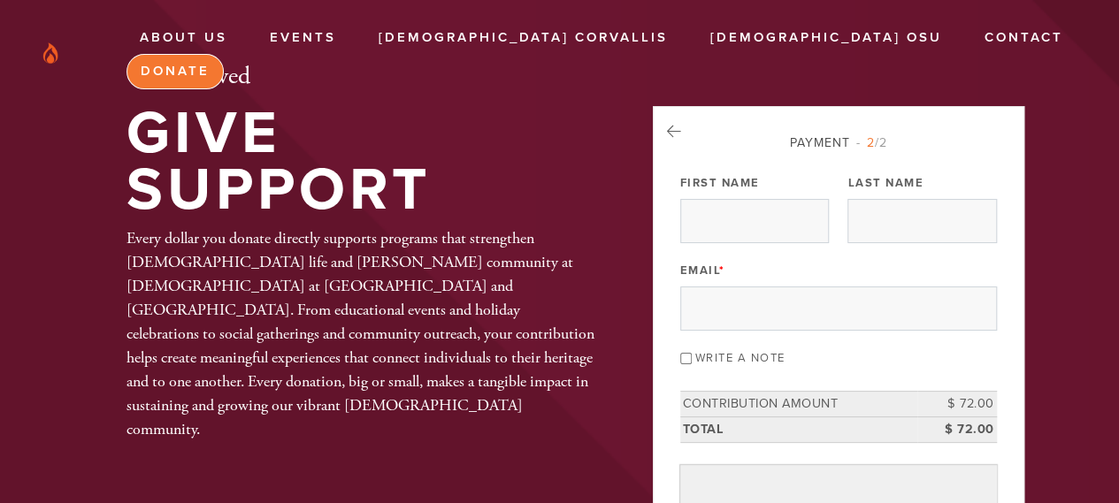
click at [224, 54] on link "Donate" at bounding box center [175, 71] width 97 height 35
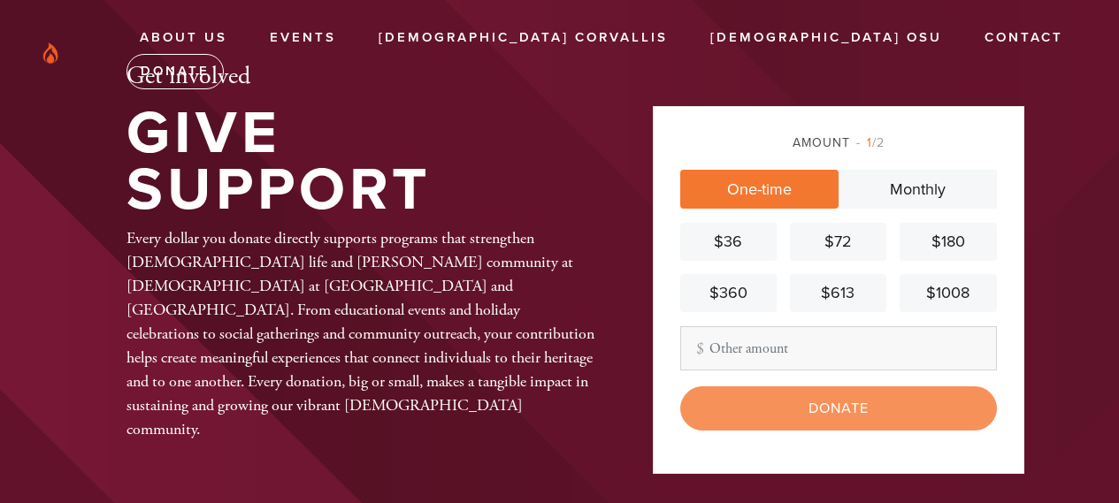
click at [817, 246] on div "$72" at bounding box center [838, 242] width 82 height 24
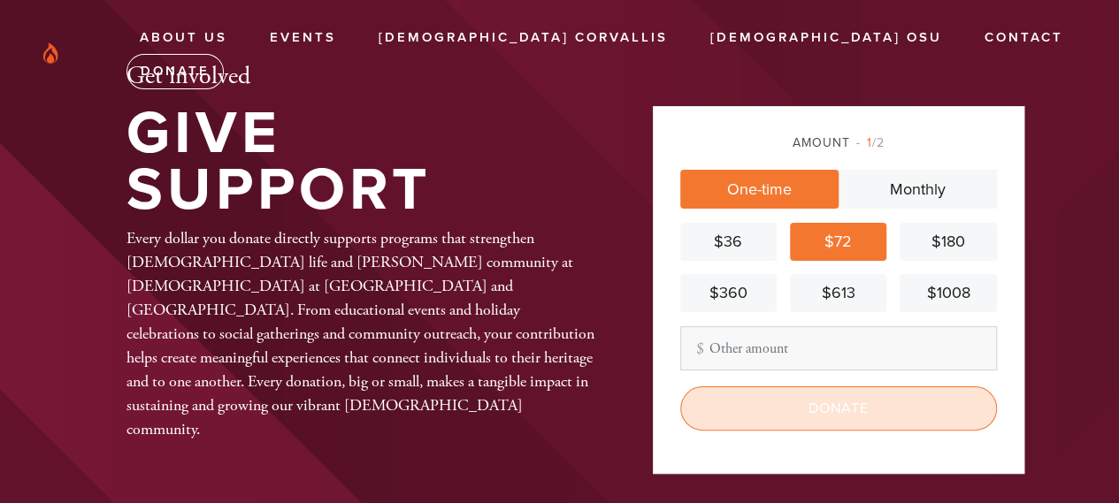
click at [803, 427] on input "Donate" at bounding box center [838, 409] width 317 height 44
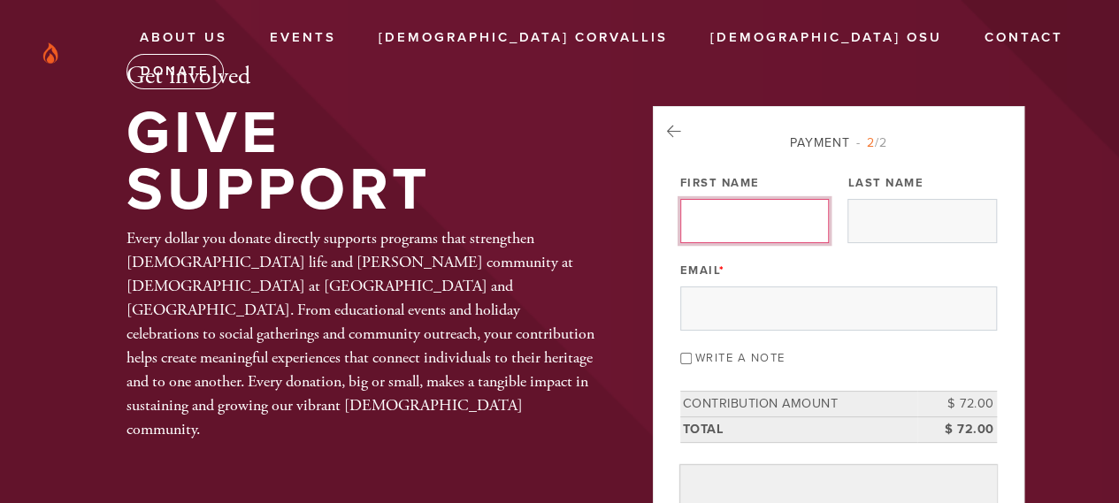
click at [781, 220] on input "First Name" at bounding box center [754, 221] width 149 height 44
type input "aaron"
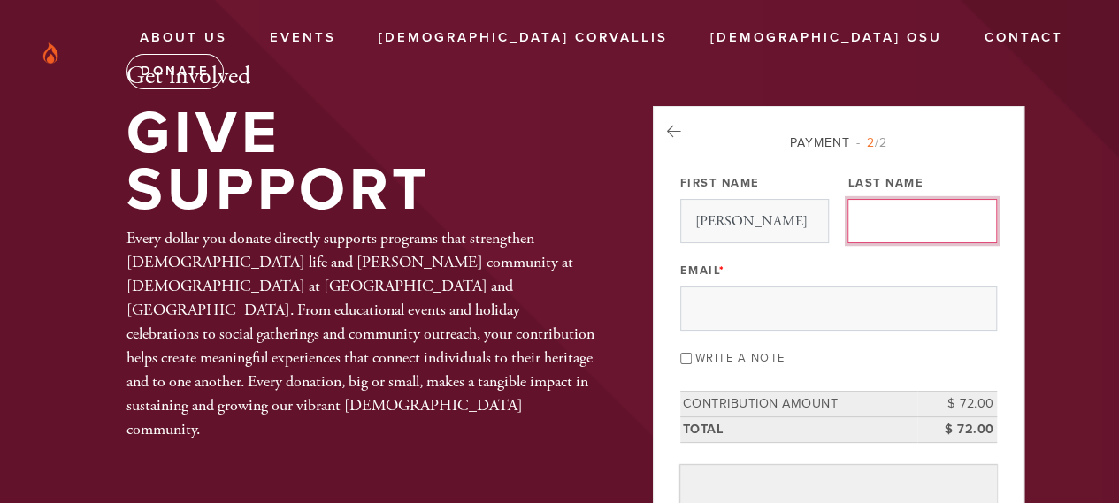
type input "levi"
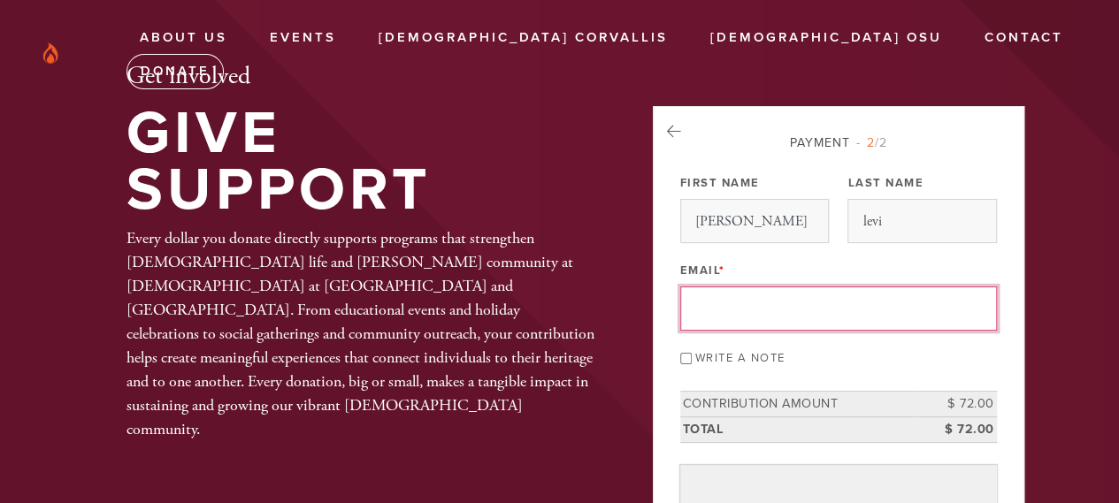
type input "levihome18@gmail.com"
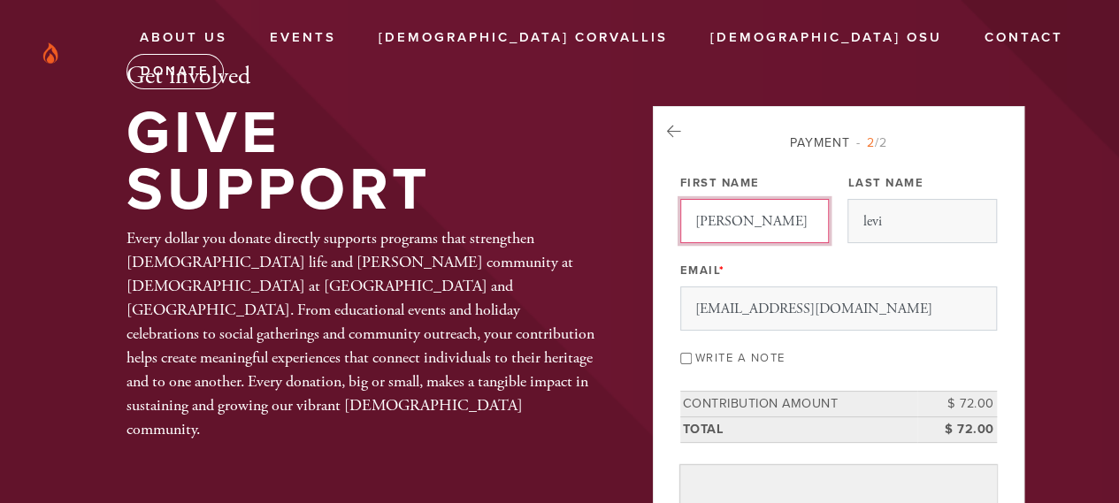
click at [697, 226] on input "aaron" at bounding box center [754, 221] width 149 height 44
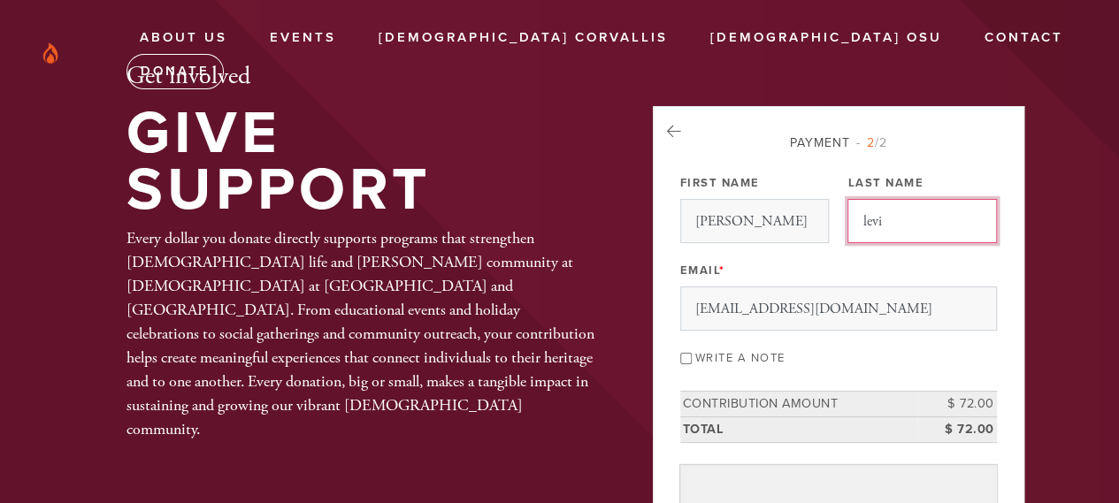
click at [940, 222] on input "levi" at bounding box center [922, 221] width 149 height 44
click at [833, 369] on div "Write a note" at bounding box center [838, 357] width 317 height 24
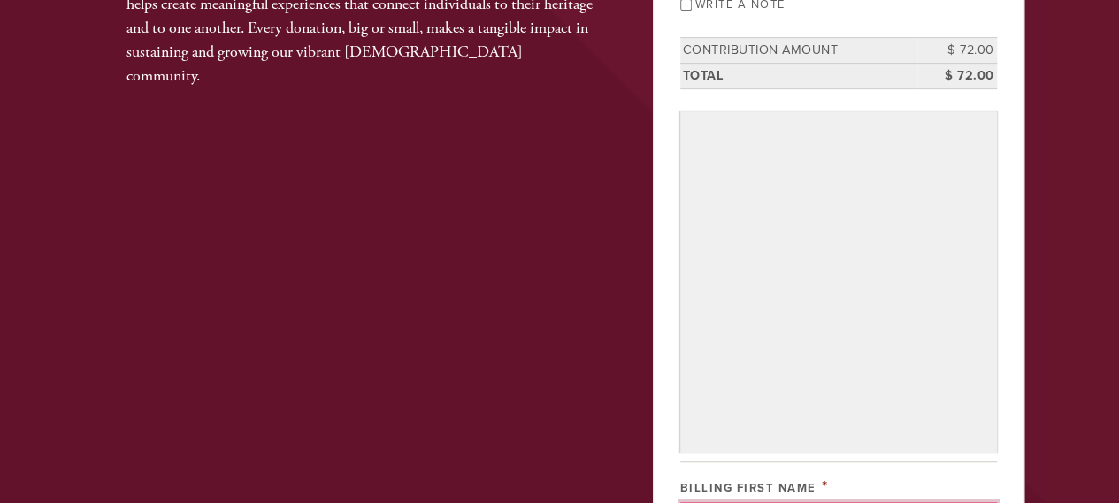
scroll to position [657, 0]
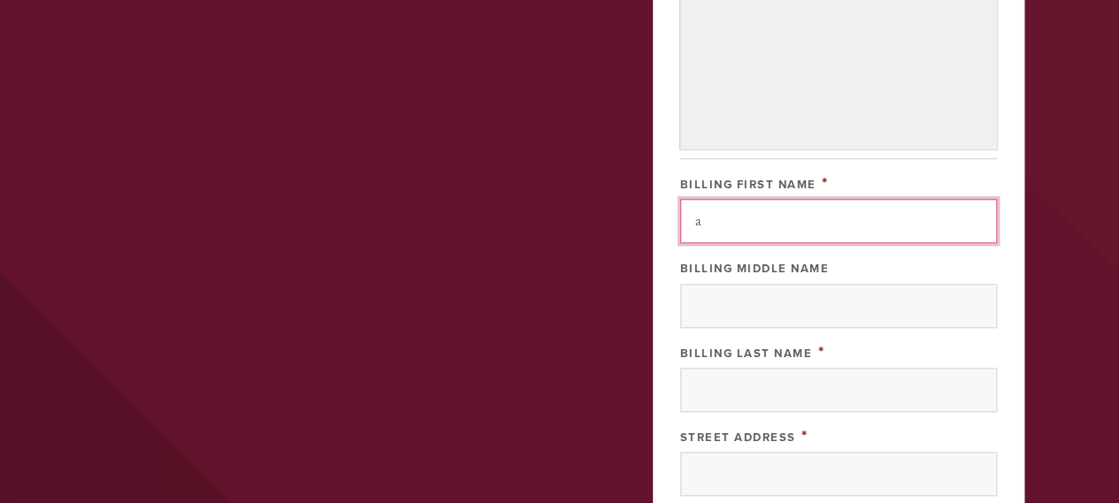
type input "Aaron"
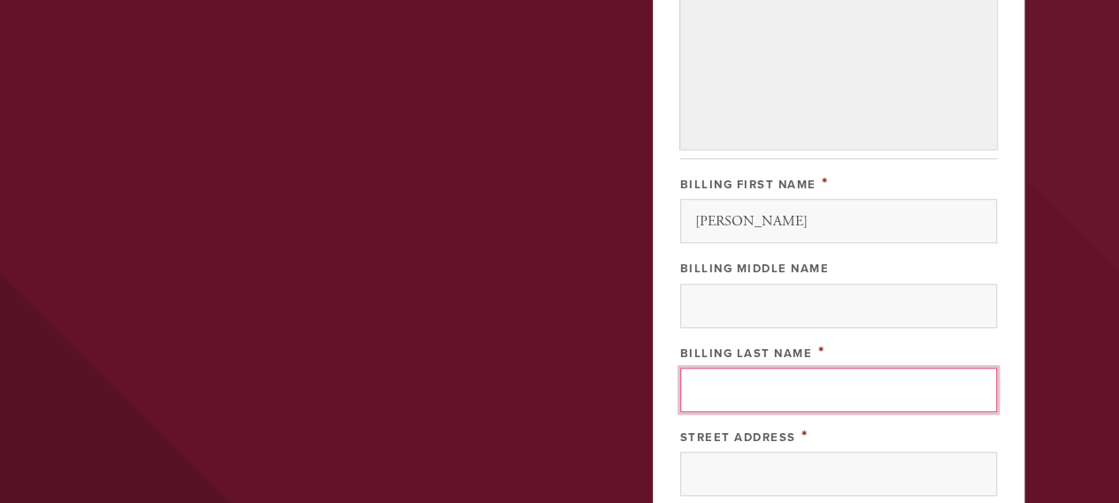
type input "Levi"
type input "[STREET_ADDRESS]"
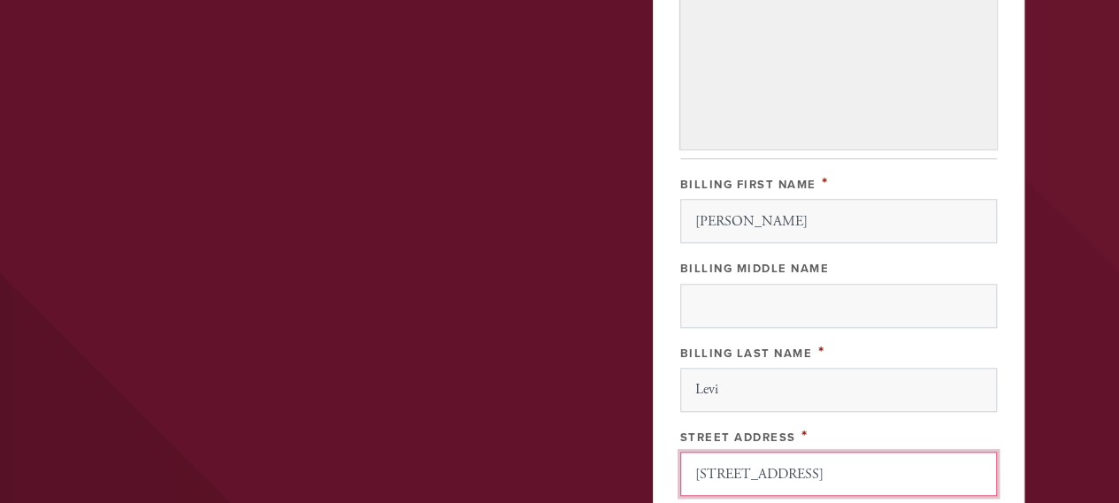
type input "Corvallis"
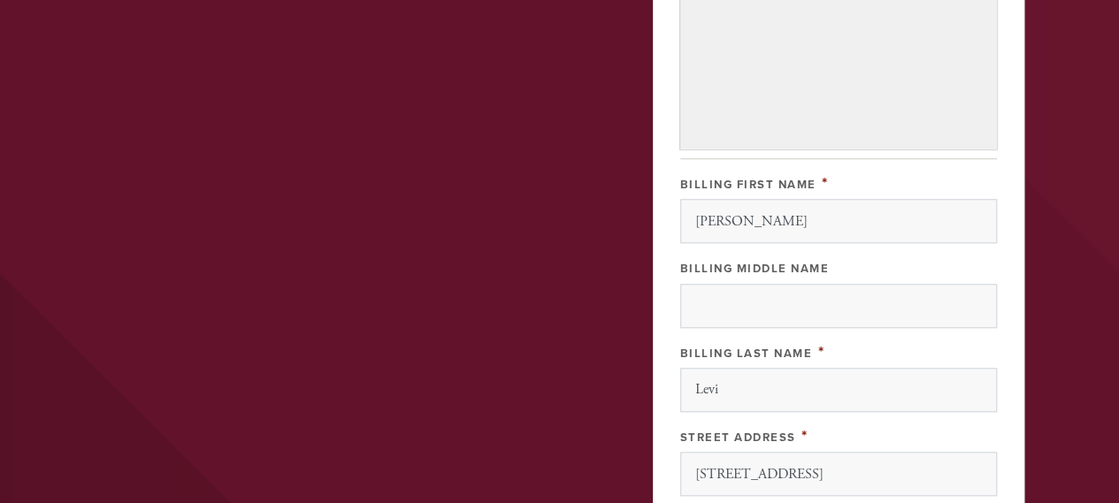
type input "[GEOGRAPHIC_DATA]"
type input "97333"
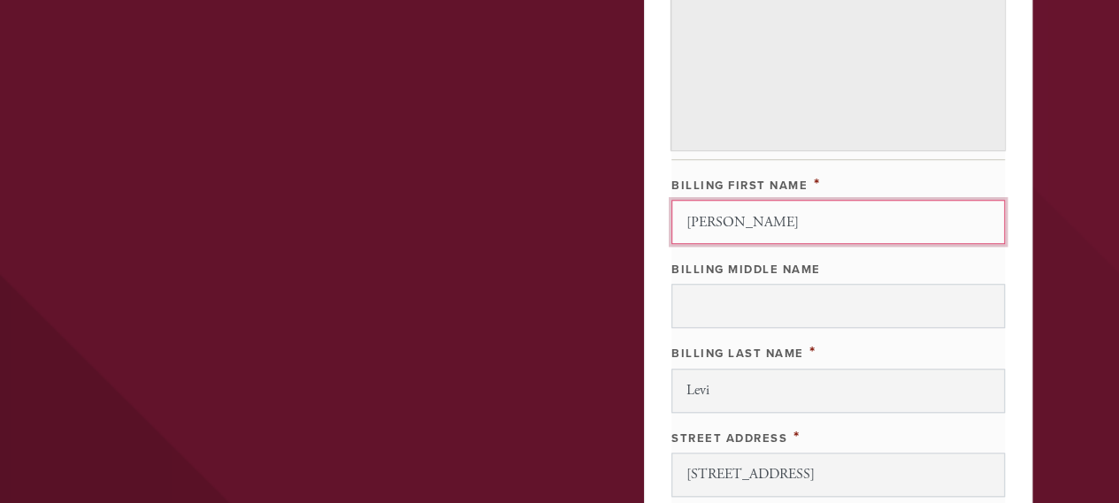
scroll to position [1083, 0]
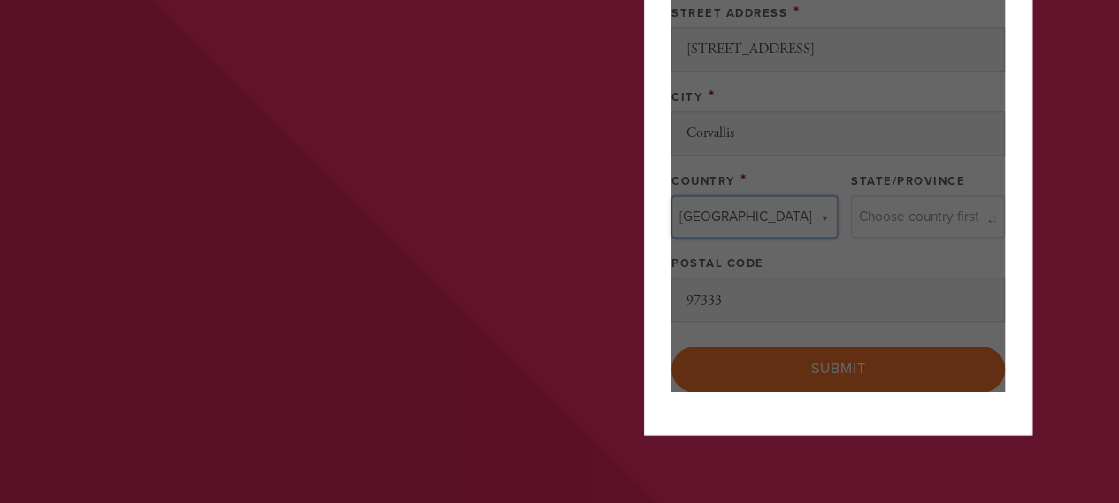
type input "[GEOGRAPHIC_DATA]"
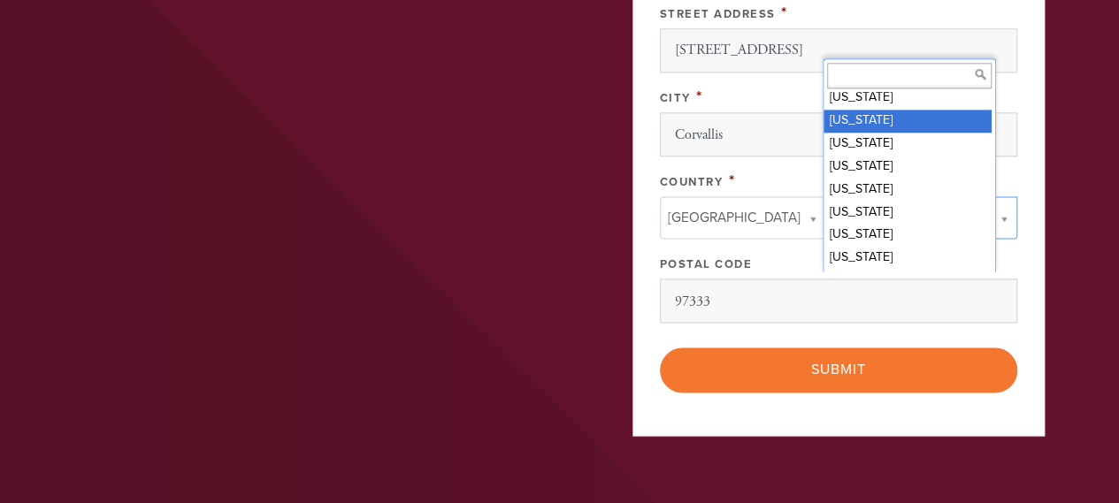
scroll to position [985, 0]
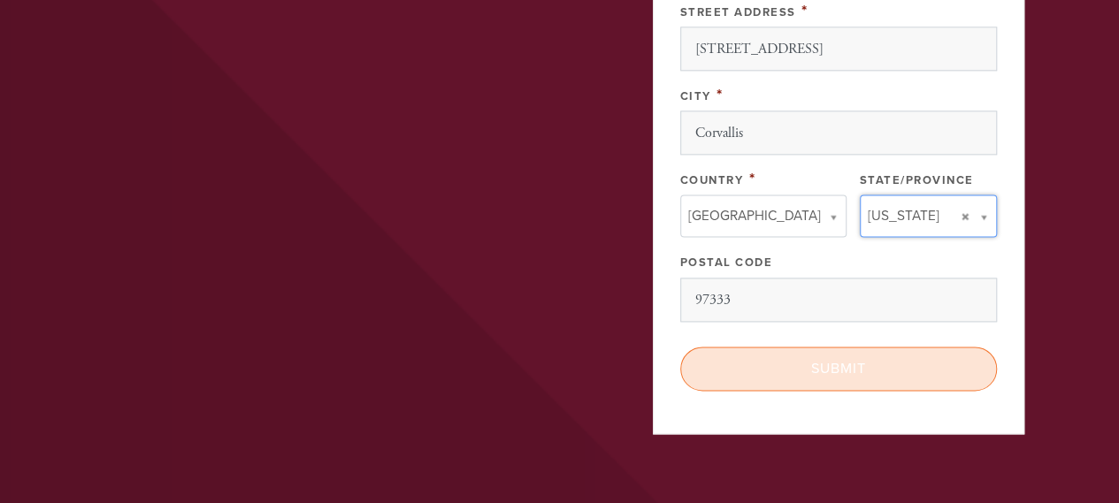
click at [829, 391] on input "Submit" at bounding box center [838, 369] width 317 height 44
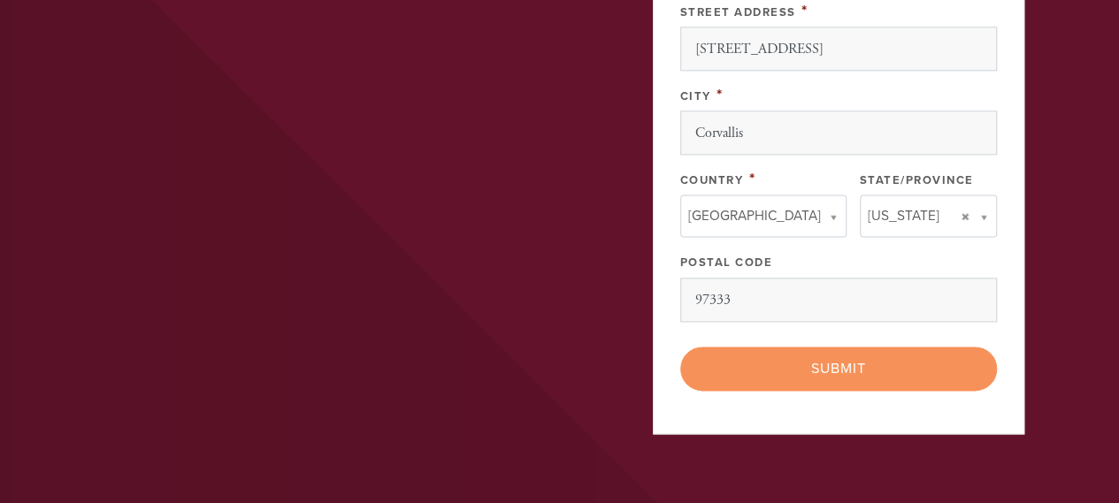
click at [846, 391] on div "< Previous Page Submit" at bounding box center [838, 369] width 317 height 44
click at [845, 391] on div "< Previous Page Submit" at bounding box center [838, 369] width 317 height 44
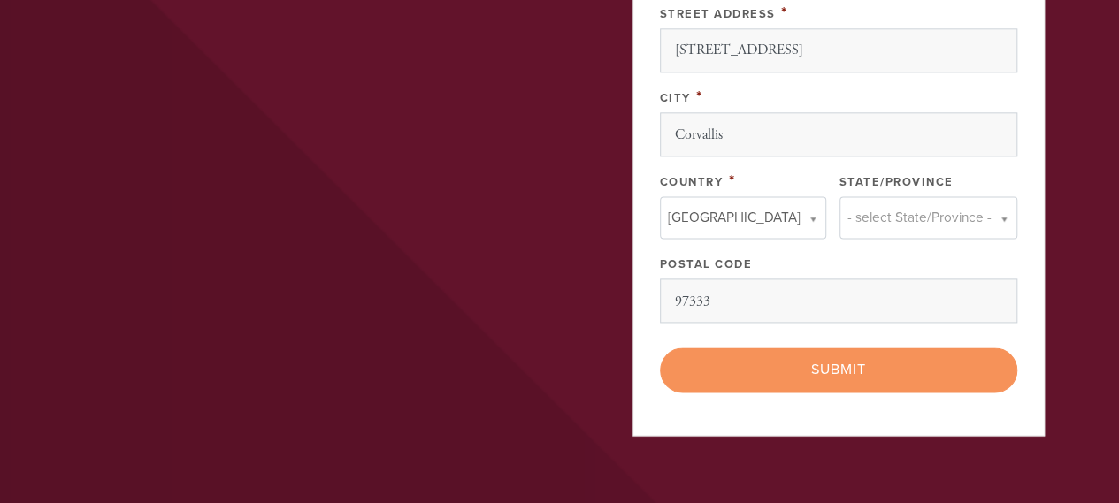
click at [963, 239] on link "- select State/Province -" at bounding box center [929, 217] width 178 height 42
click at [809, 392] on div "< Previous Page Submit" at bounding box center [838, 370] width 357 height 44
drag, startPoint x: 710, startPoint y: 291, endPoint x: 702, endPoint y: 299, distance: 10.7
click at [823, 392] on div "< Previous Page Submit" at bounding box center [838, 370] width 357 height 44
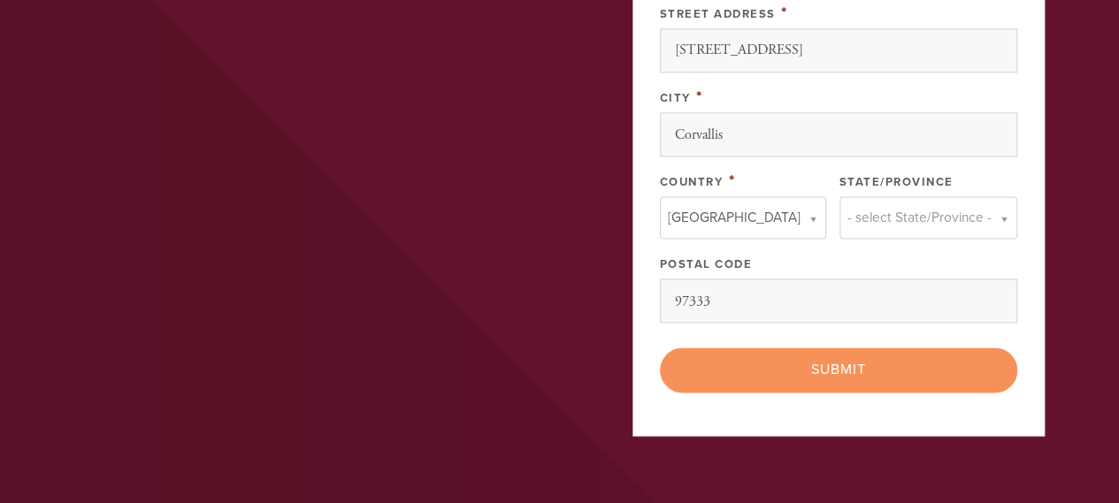
click at [823, 392] on div "< Previous Page Submit" at bounding box center [838, 370] width 357 height 44
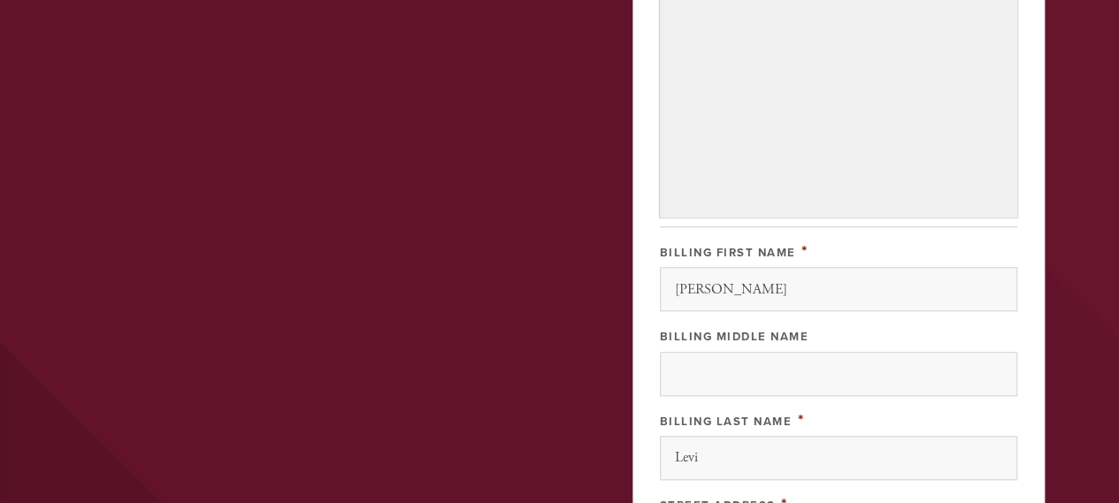
scroll to position [619, 0]
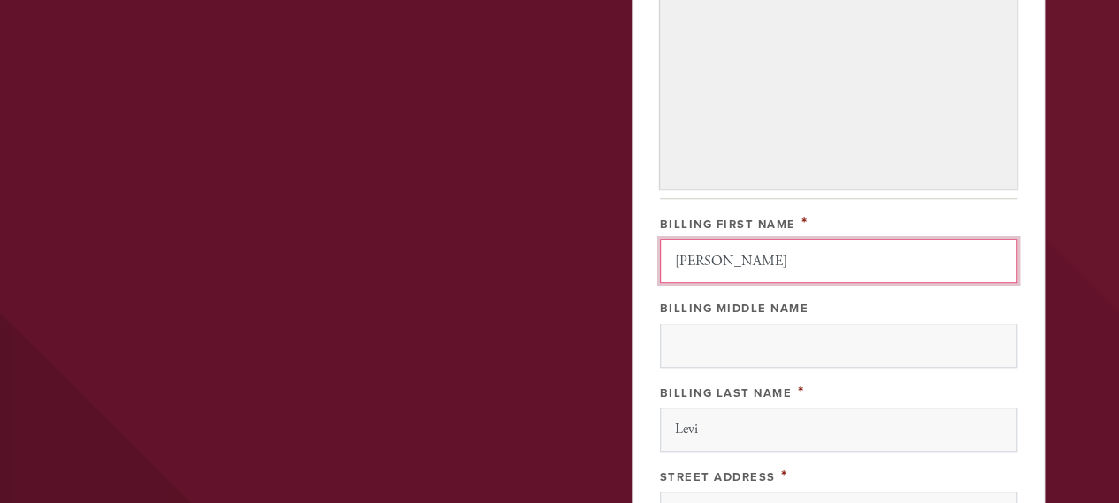
click at [793, 283] on input "[PERSON_NAME]" at bounding box center [838, 261] width 357 height 44
click at [794, 283] on input "[PERSON_NAME]" at bounding box center [838, 261] width 357 height 44
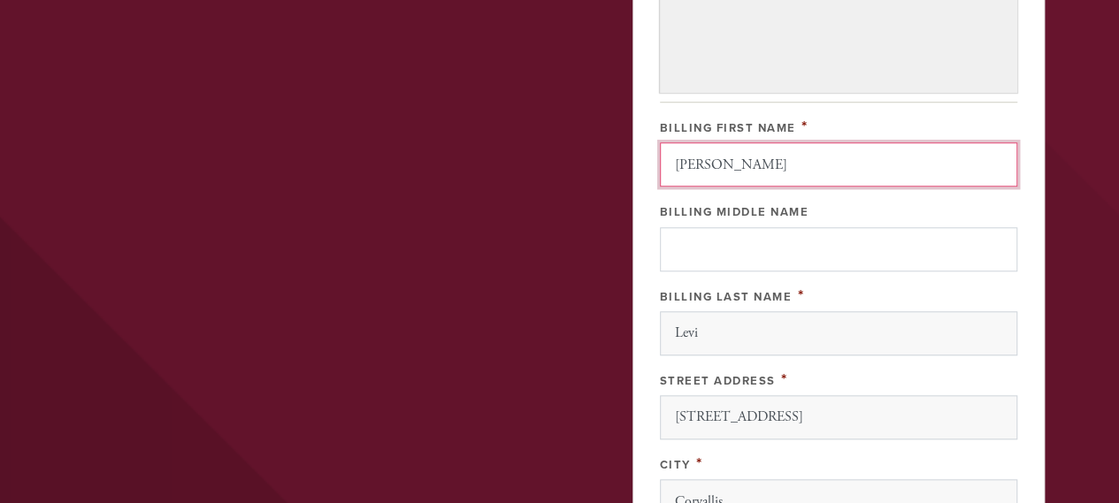
scroll to position [796, 0]
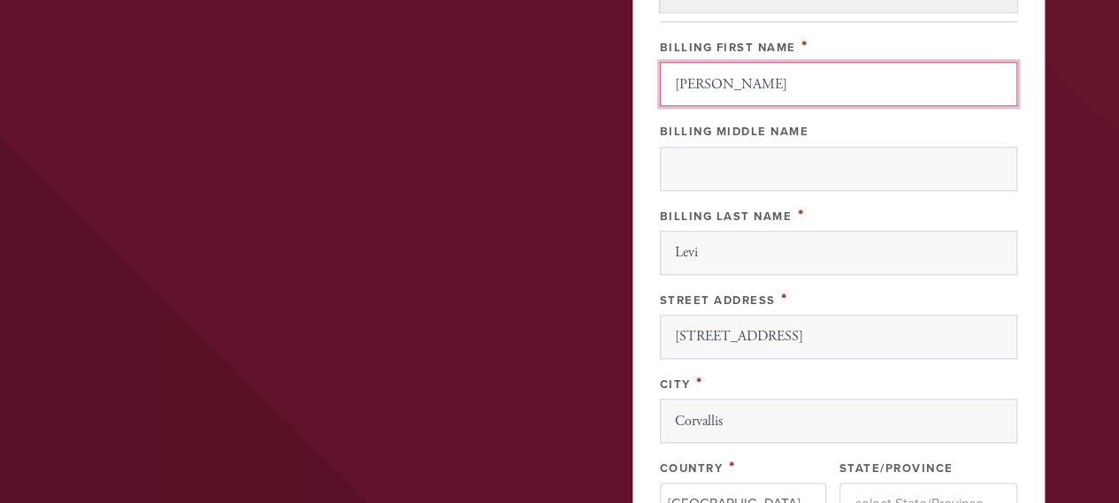
click at [695, 106] on input "[PERSON_NAME]" at bounding box center [838, 84] width 357 height 44
type input "[PERSON_NAME]"
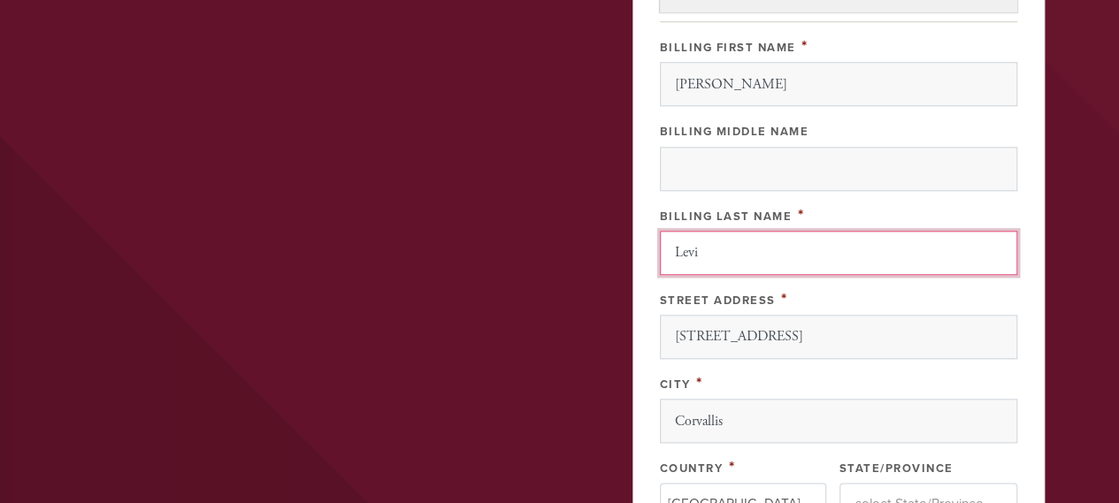
click at [718, 275] on input "Levi" at bounding box center [838, 253] width 357 height 44
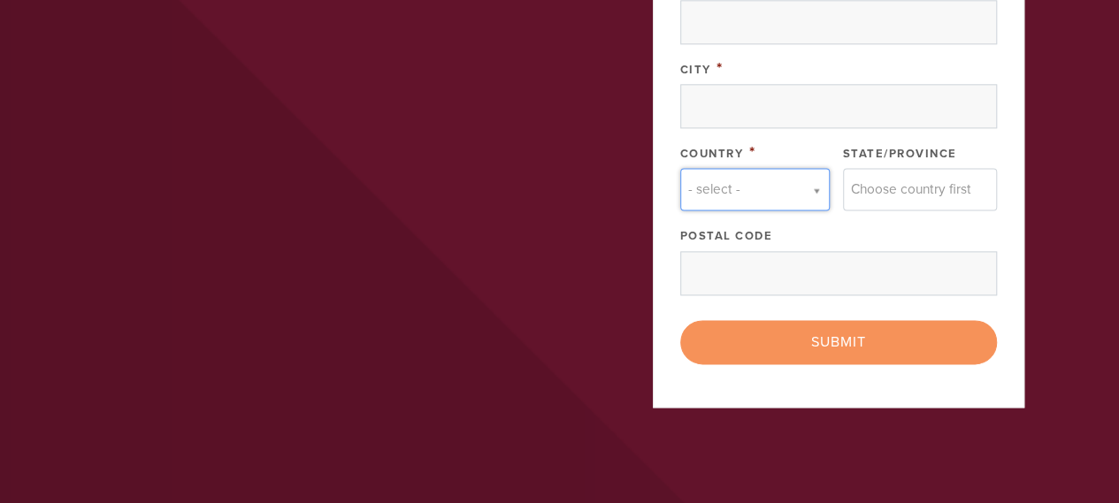
scroll to position [1150, 0]
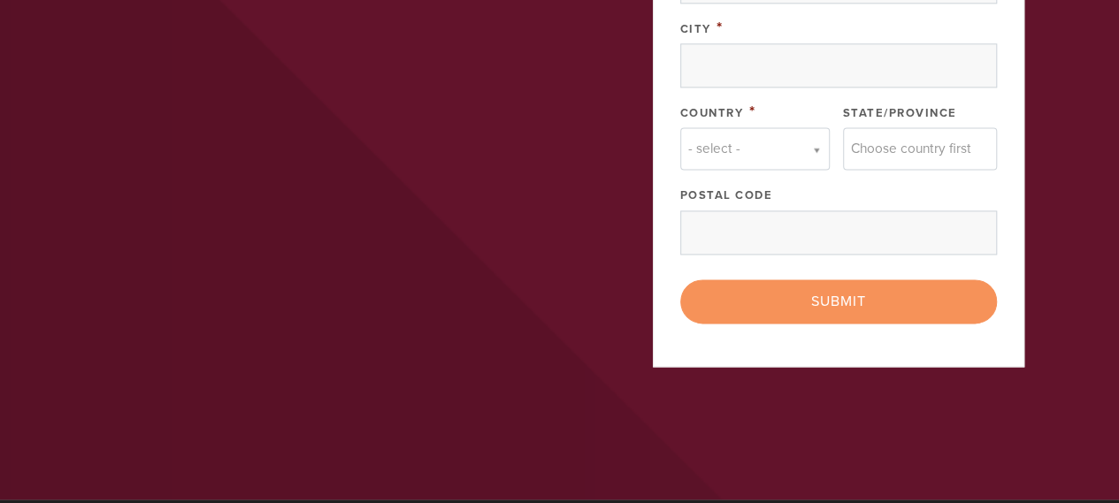
click at [820, 324] on div "< Previous Page Submit" at bounding box center [838, 302] width 317 height 44
click at [834, 324] on div "< Previous Page Submit" at bounding box center [838, 302] width 317 height 44
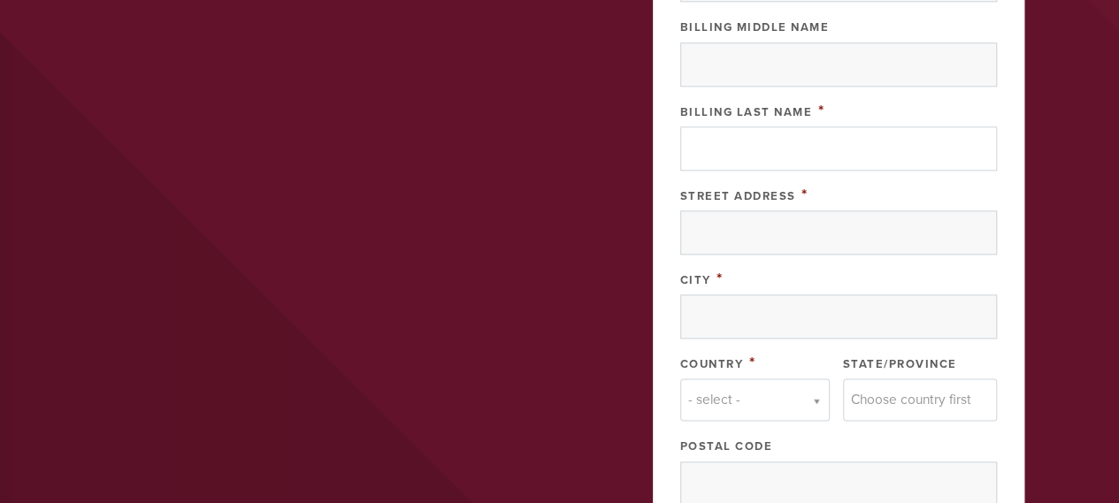
scroll to position [796, 0]
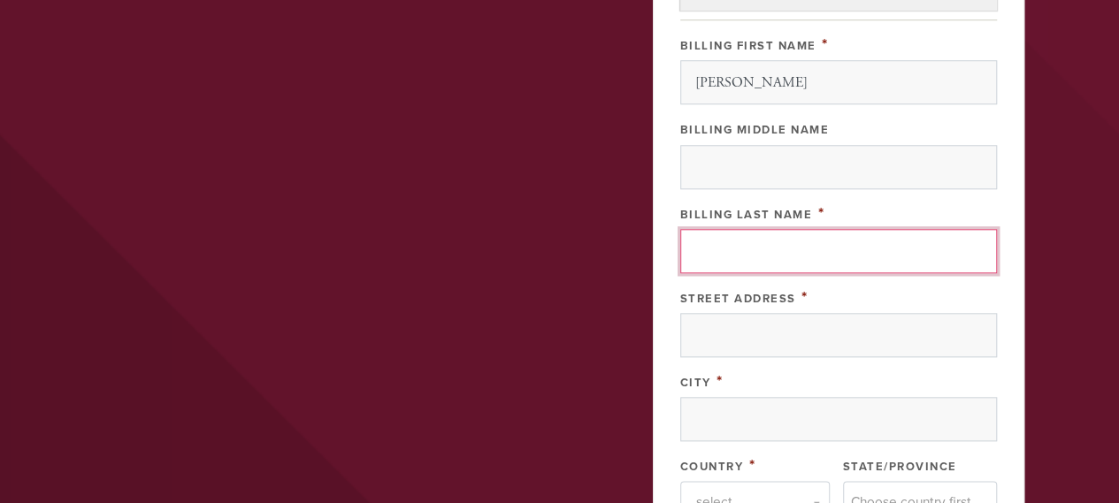
click at [703, 273] on input "Billing Last Name" at bounding box center [838, 251] width 317 height 44
type input "Levi"
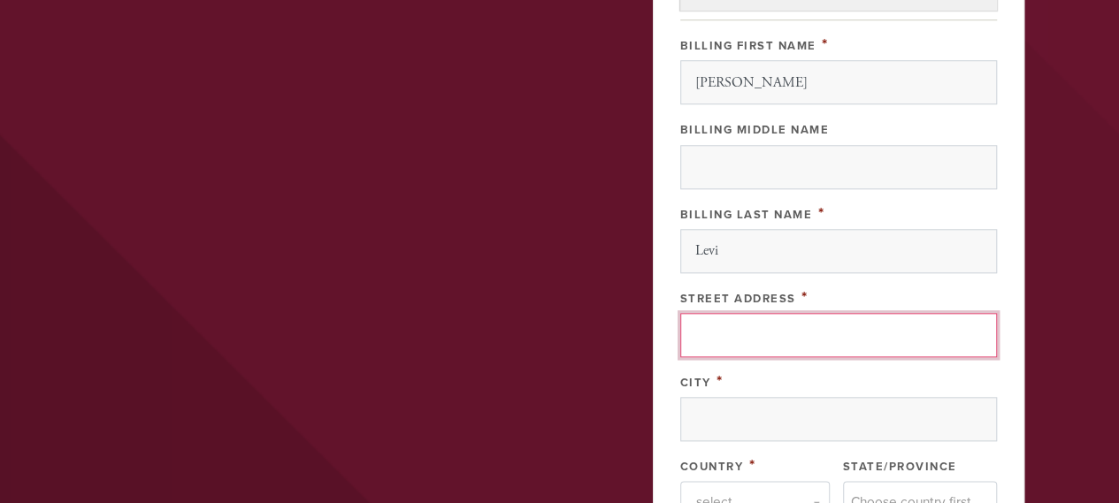
type input "[STREET_ADDRESS]"
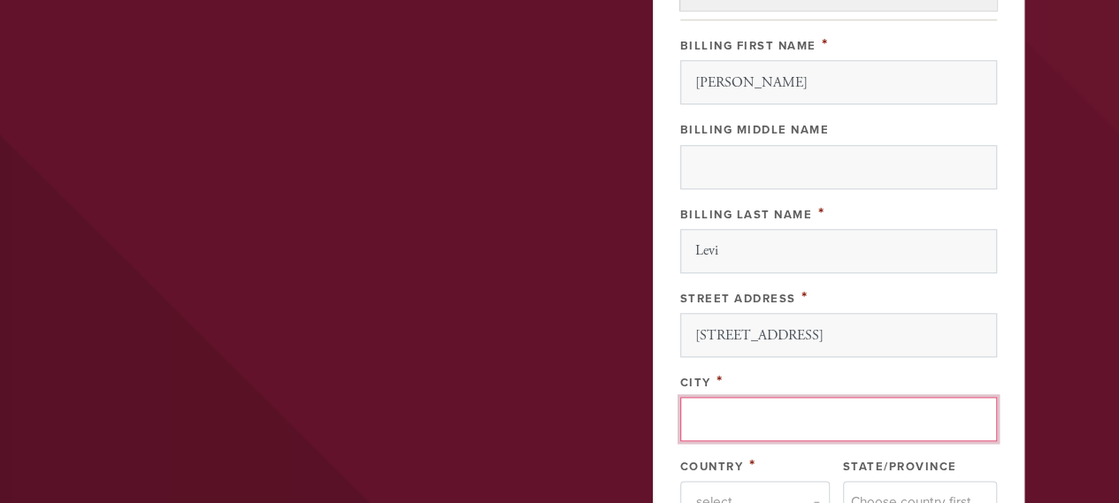
type input "Corvallis"
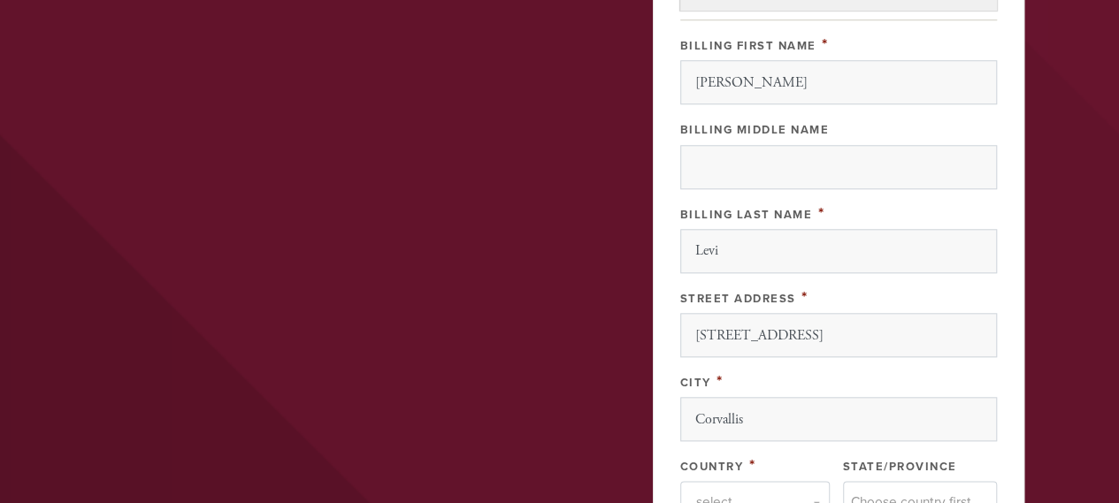
type input "97333"
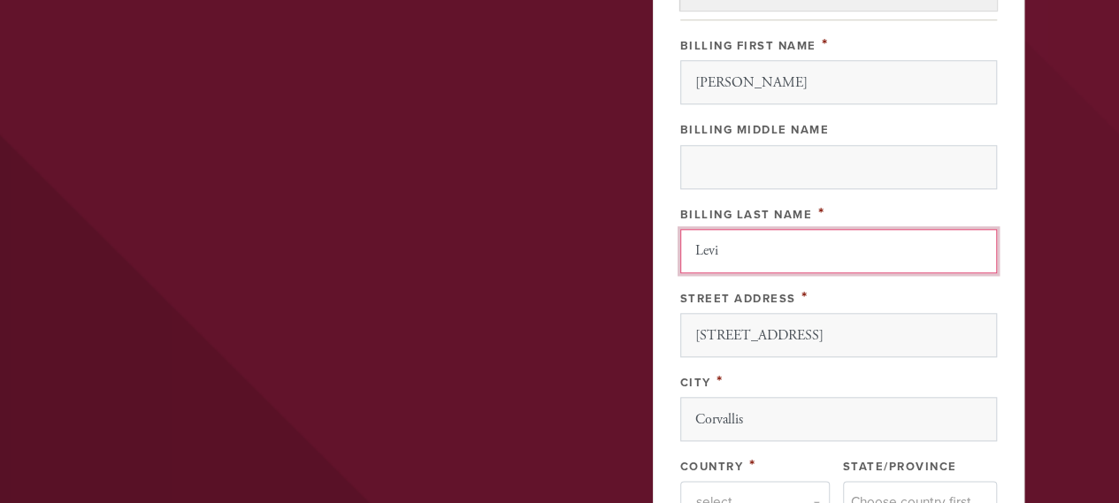
scroll to position [1083, 0]
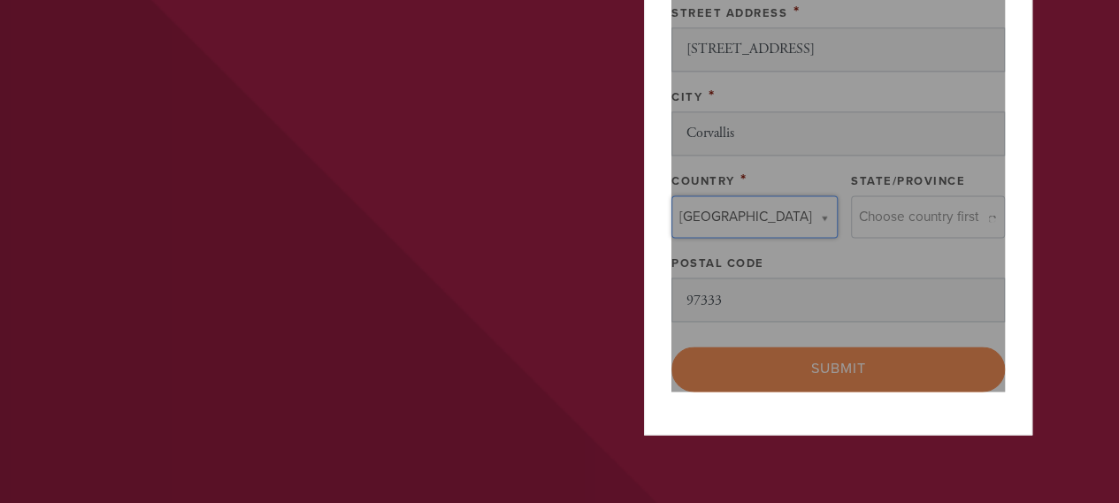
type input "[GEOGRAPHIC_DATA]"
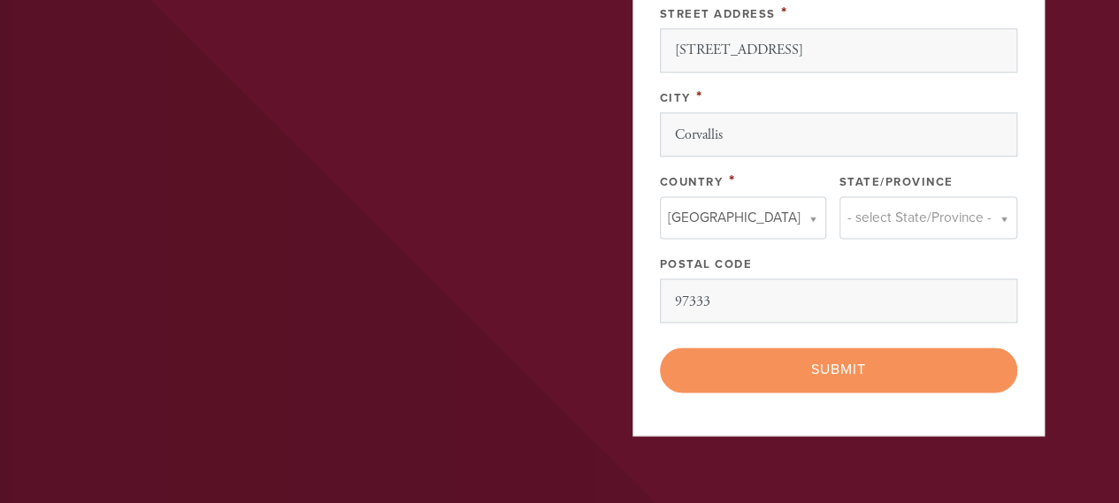
click at [844, 392] on div "< Previous Page Submit" at bounding box center [838, 370] width 357 height 44
click at [840, 392] on div "< Previous Page Submit" at bounding box center [838, 370] width 357 height 44
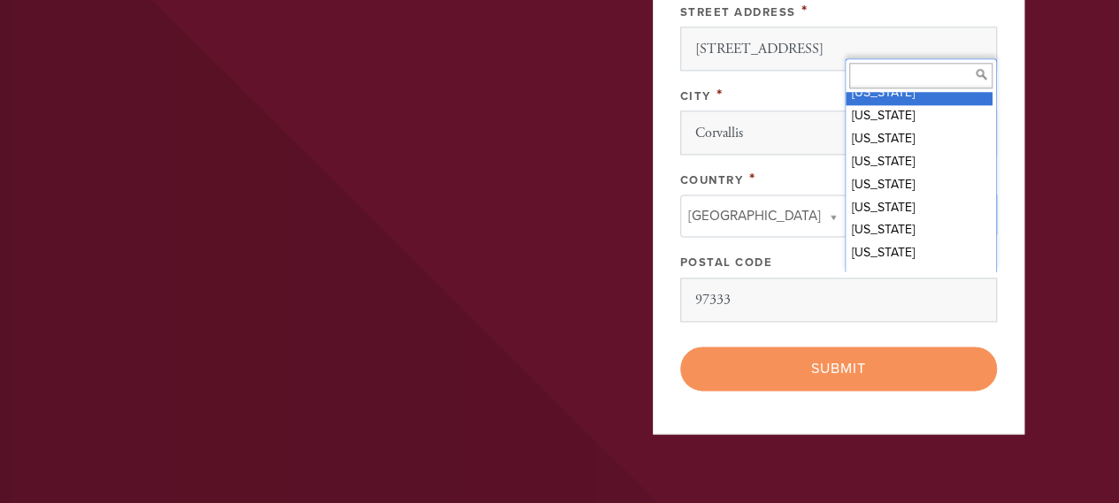
scroll to position [1002, 0]
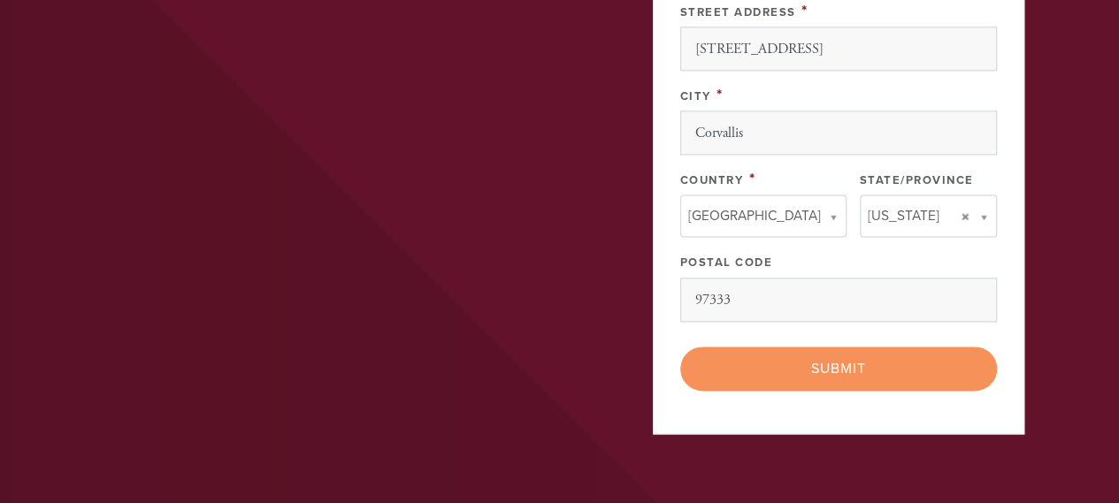
click at [828, 391] on div "< Previous Page Submit" at bounding box center [838, 369] width 317 height 44
click at [833, 391] on div "< Previous Page Submit" at bounding box center [838, 369] width 317 height 44
click at [832, 391] on div "< Previous Page Submit" at bounding box center [838, 369] width 317 height 44
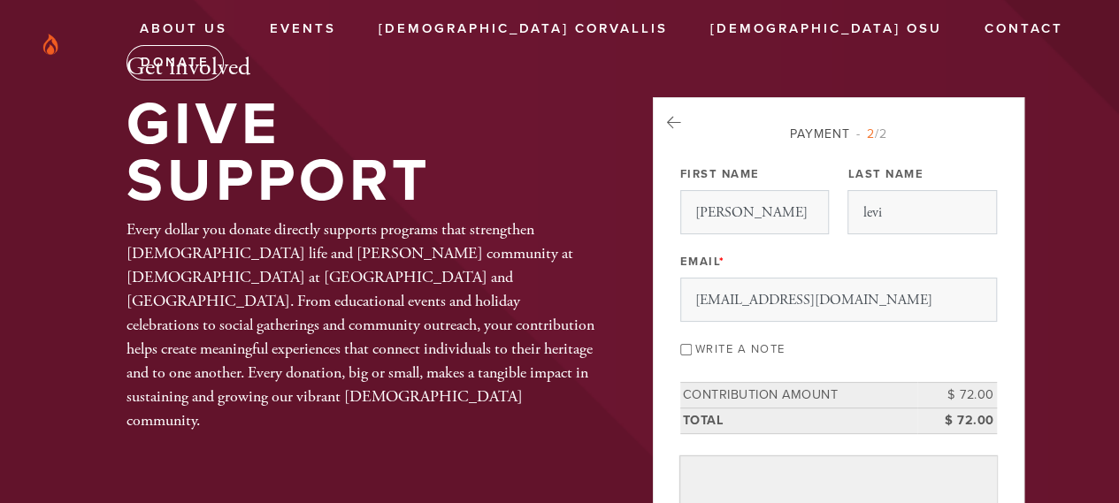
scroll to position [0, 0]
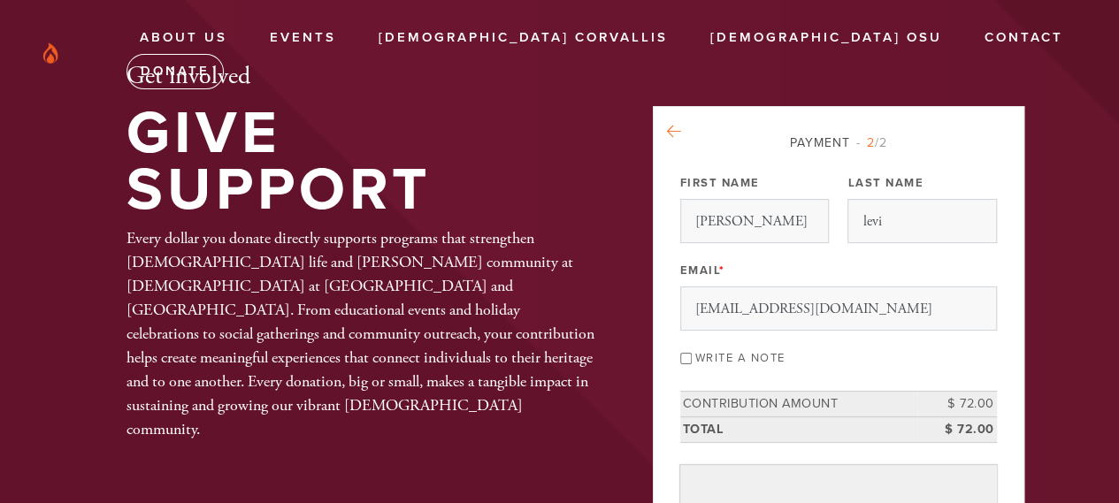
click at [674, 135] on icon at bounding box center [674, 132] width 14 height 16
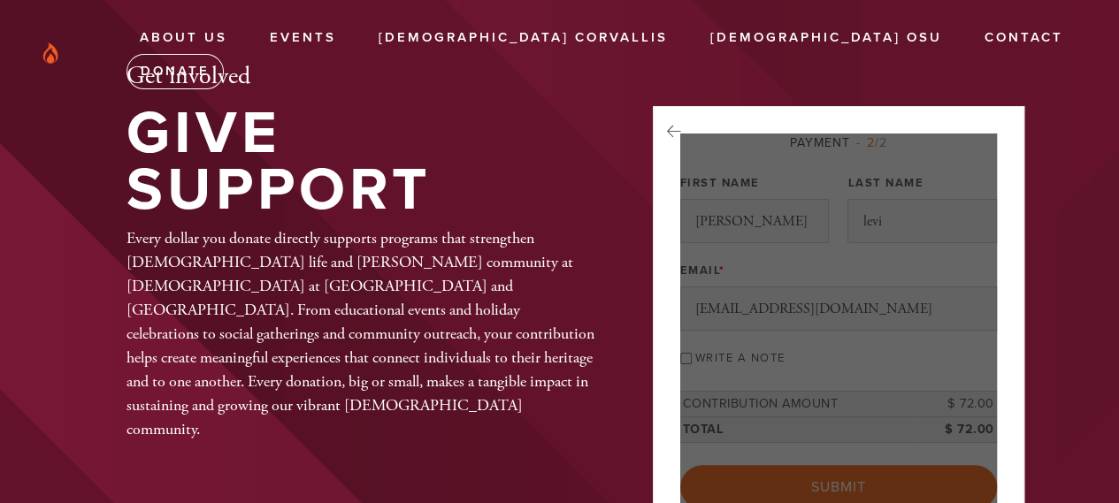
drag, startPoint x: 0, startPoint y: 0, endPoint x: 810, endPoint y: 429, distance: 917.0
click at [821, 431] on div at bounding box center [838, 322] width 317 height 376
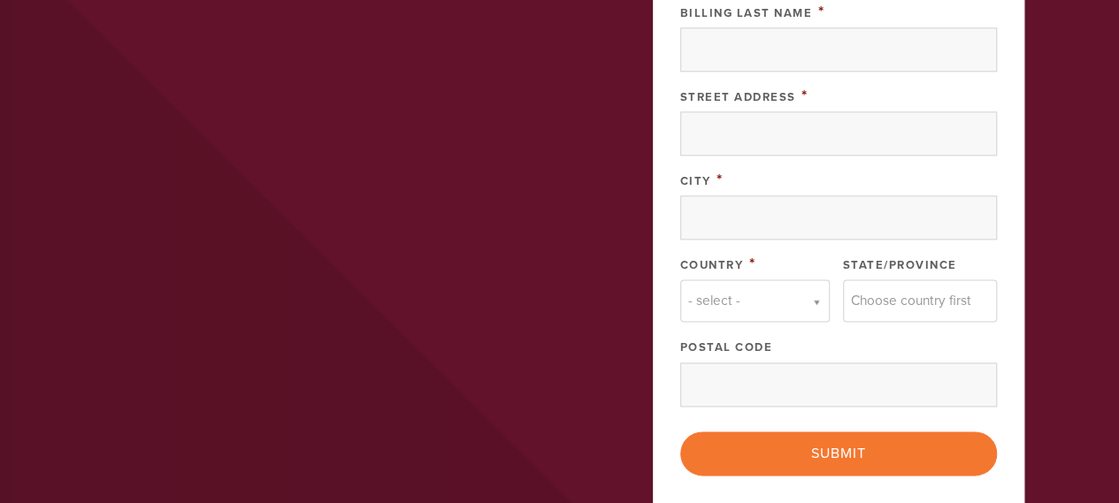
scroll to position [1150, 0]
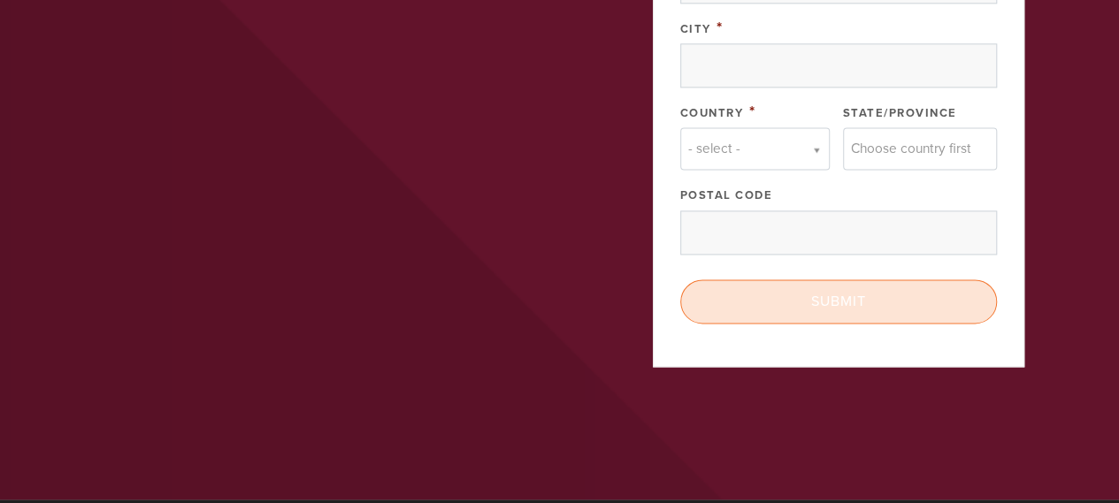
click at [823, 324] on input "Submit" at bounding box center [838, 302] width 317 height 44
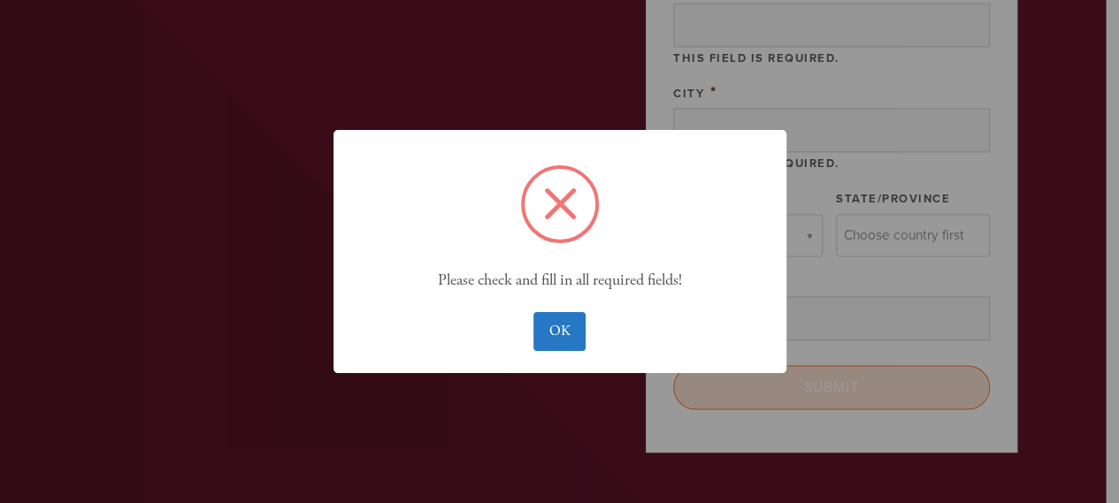
scroll to position [1193, 0]
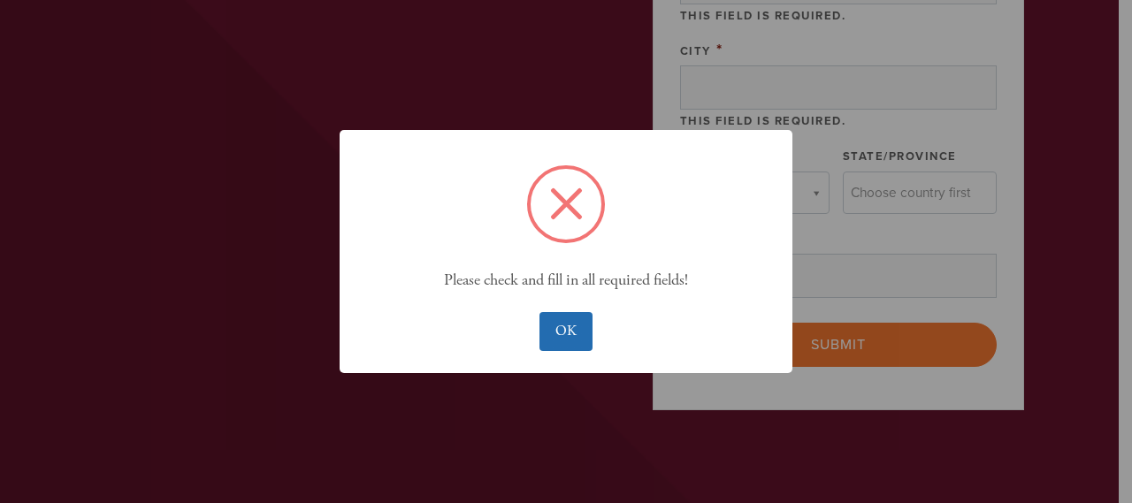
click at [556, 351] on button "OK" at bounding box center [566, 331] width 52 height 39
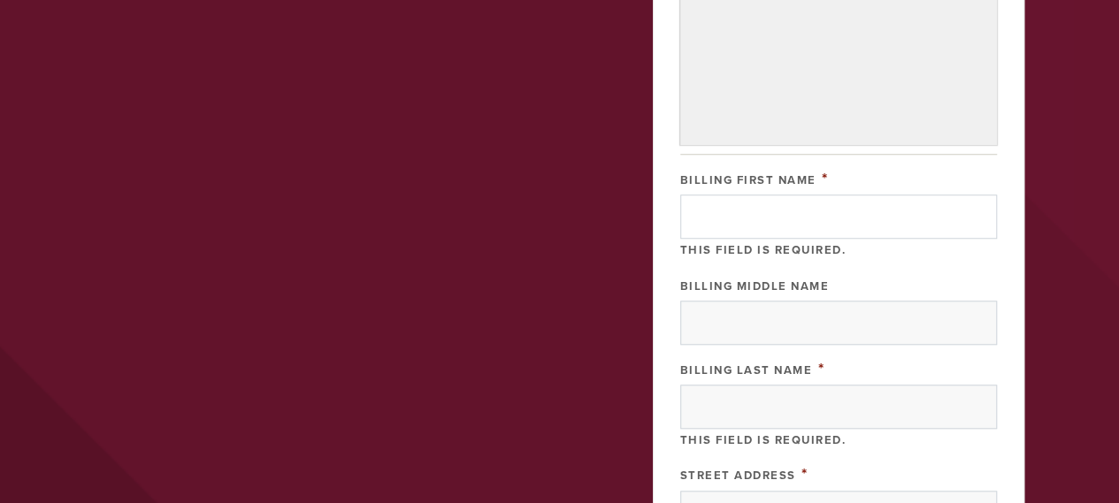
scroll to position [750, 0]
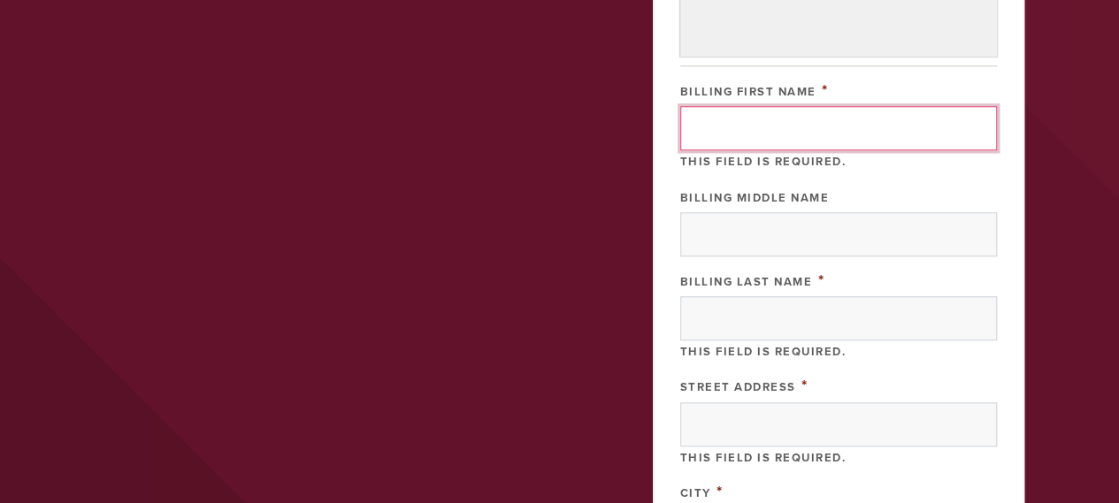
click at [718, 150] on input "Billing First Name" at bounding box center [838, 128] width 317 height 44
click at [750, 150] on input "Billing First Name" at bounding box center [838, 128] width 317 height 44
type input "[PERSON_NAME]"
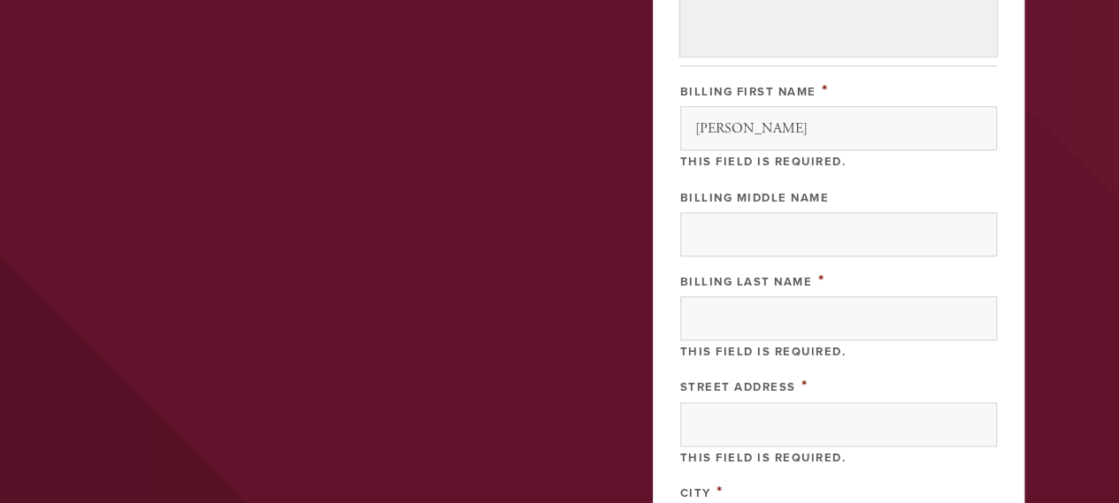
type input "Levi"
type input "[STREET_ADDRESS]"
type input "Corvallis"
type input "[GEOGRAPHIC_DATA]"
type input "97333"
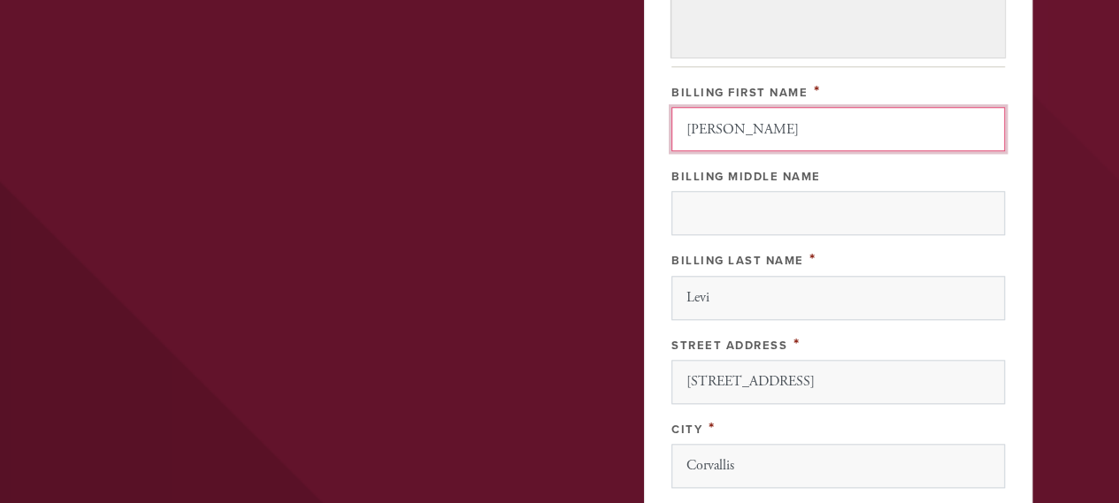
scroll to position [1083, 0]
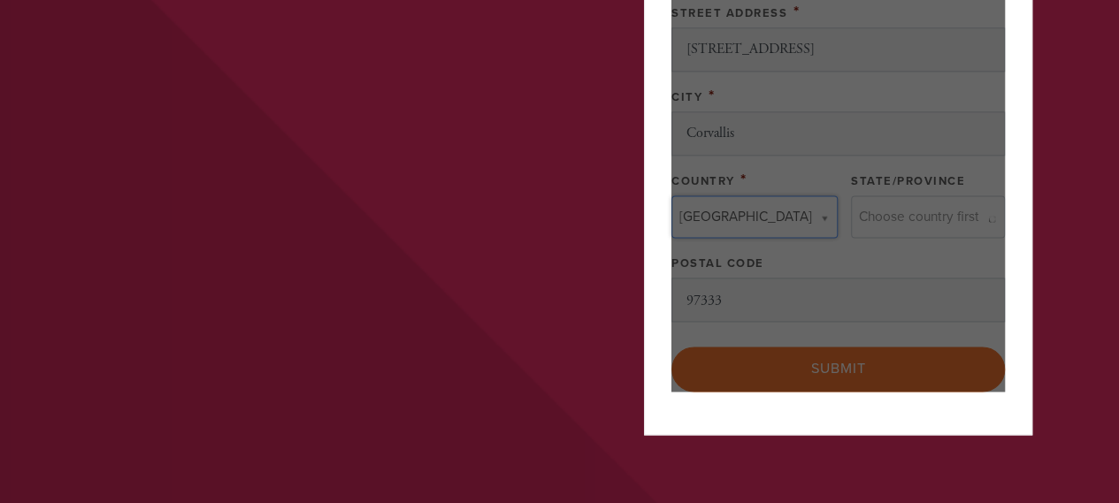
type input "[GEOGRAPHIC_DATA]"
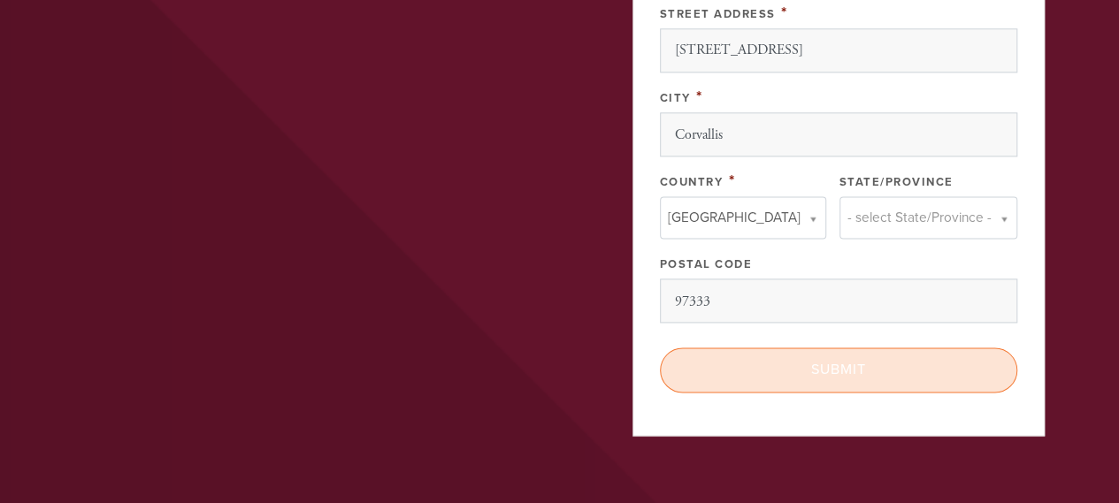
click at [819, 392] on input "Submit" at bounding box center [838, 370] width 357 height 44
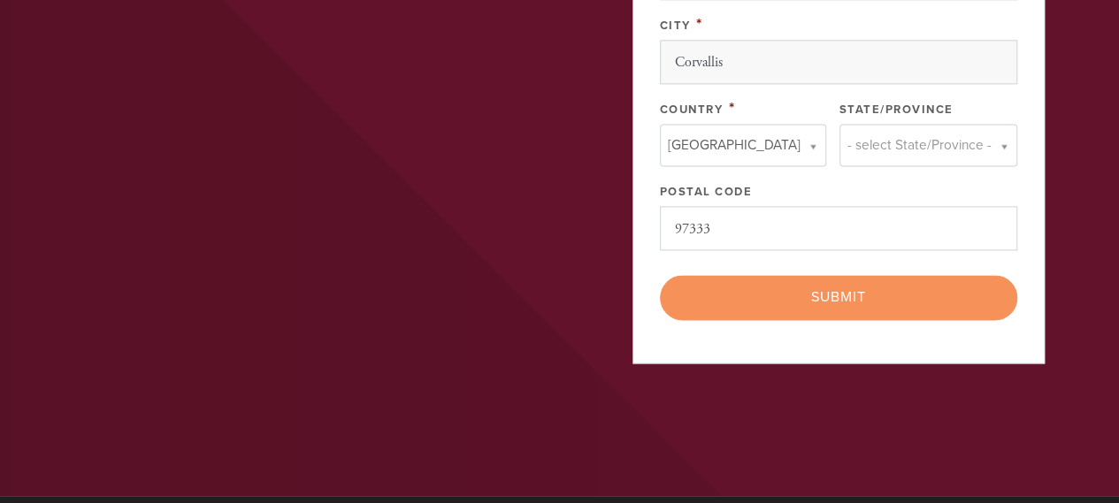
scroll to position [1239, 0]
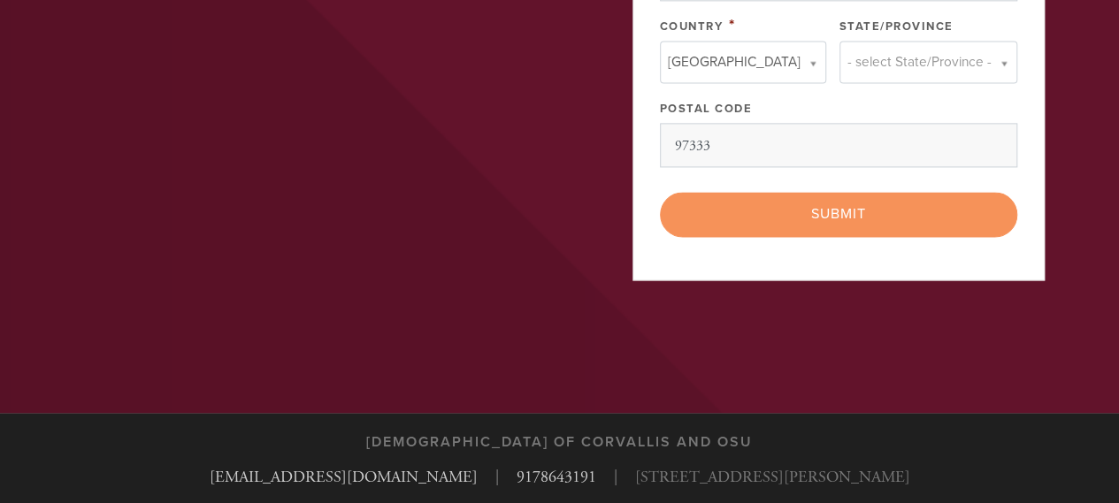
click at [835, 236] on div "< Previous Page Submit" at bounding box center [838, 214] width 357 height 44
click at [833, 236] on div "< Previous Page Submit" at bounding box center [838, 214] width 357 height 44
click at [832, 236] on div "< Previous Page Submit" at bounding box center [838, 214] width 357 height 44
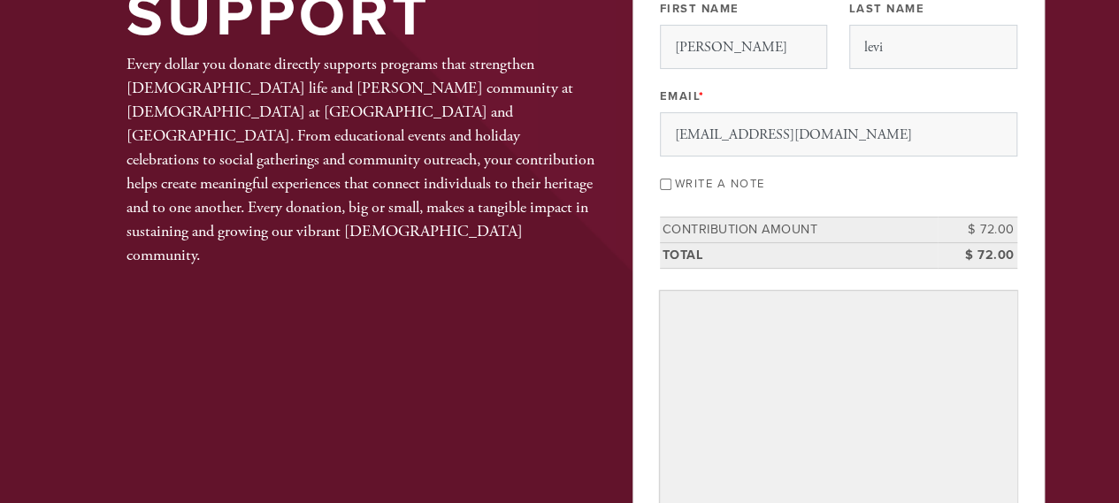
scroll to position [0, 0]
